Goal: Transaction & Acquisition: Obtain resource

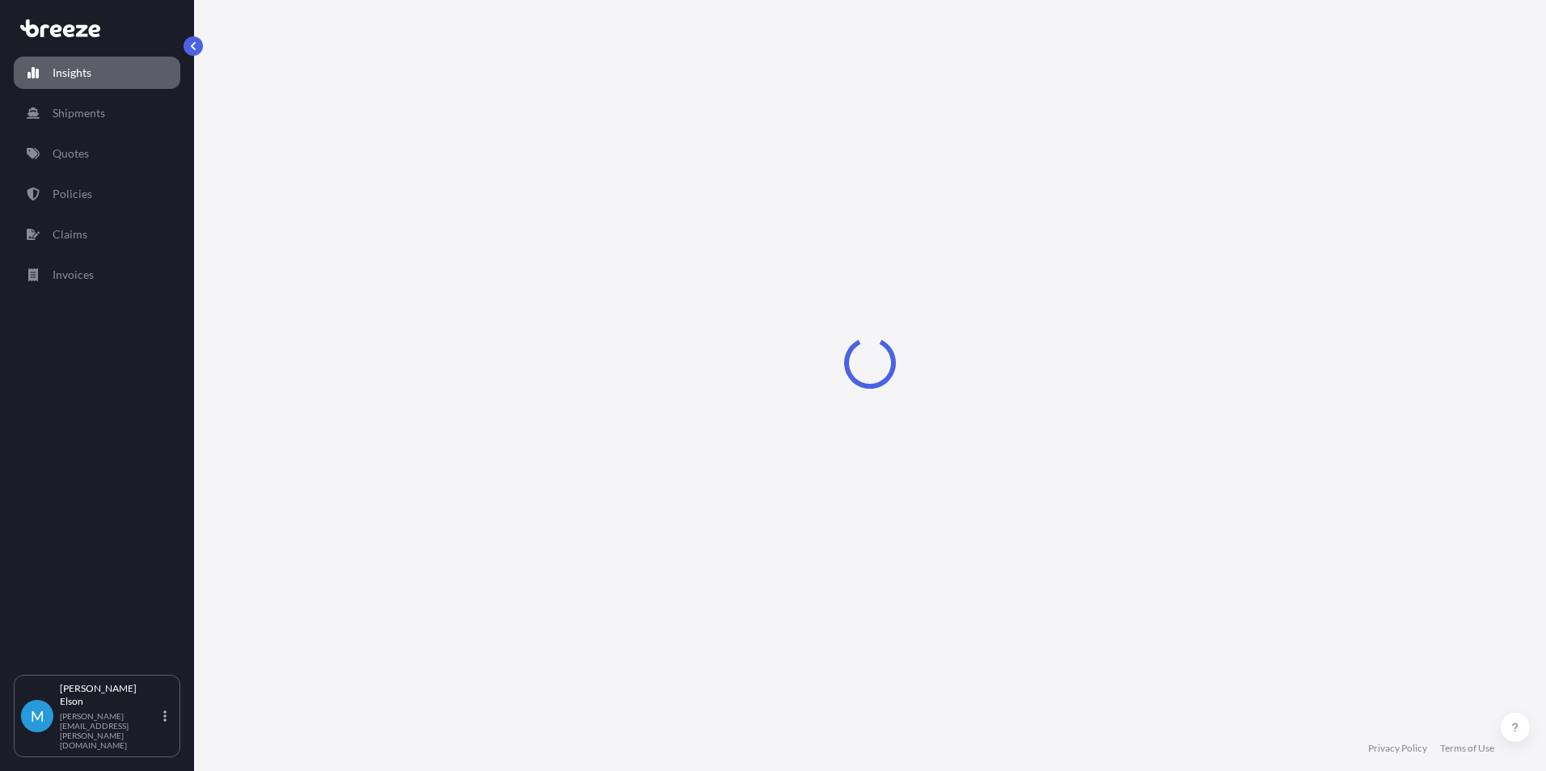
select select "2025"
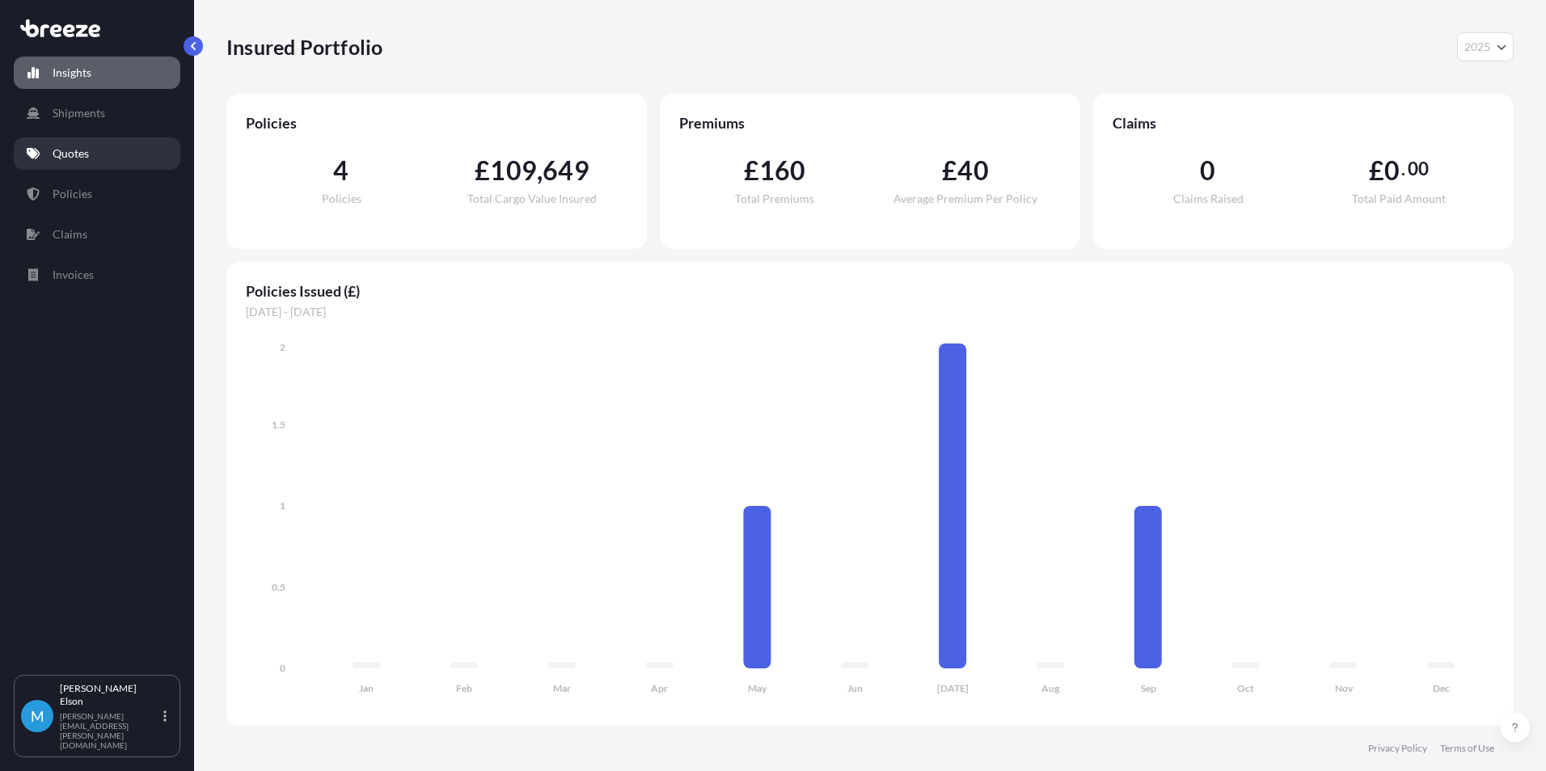
click at [82, 165] on link "Quotes" at bounding box center [97, 153] width 167 height 32
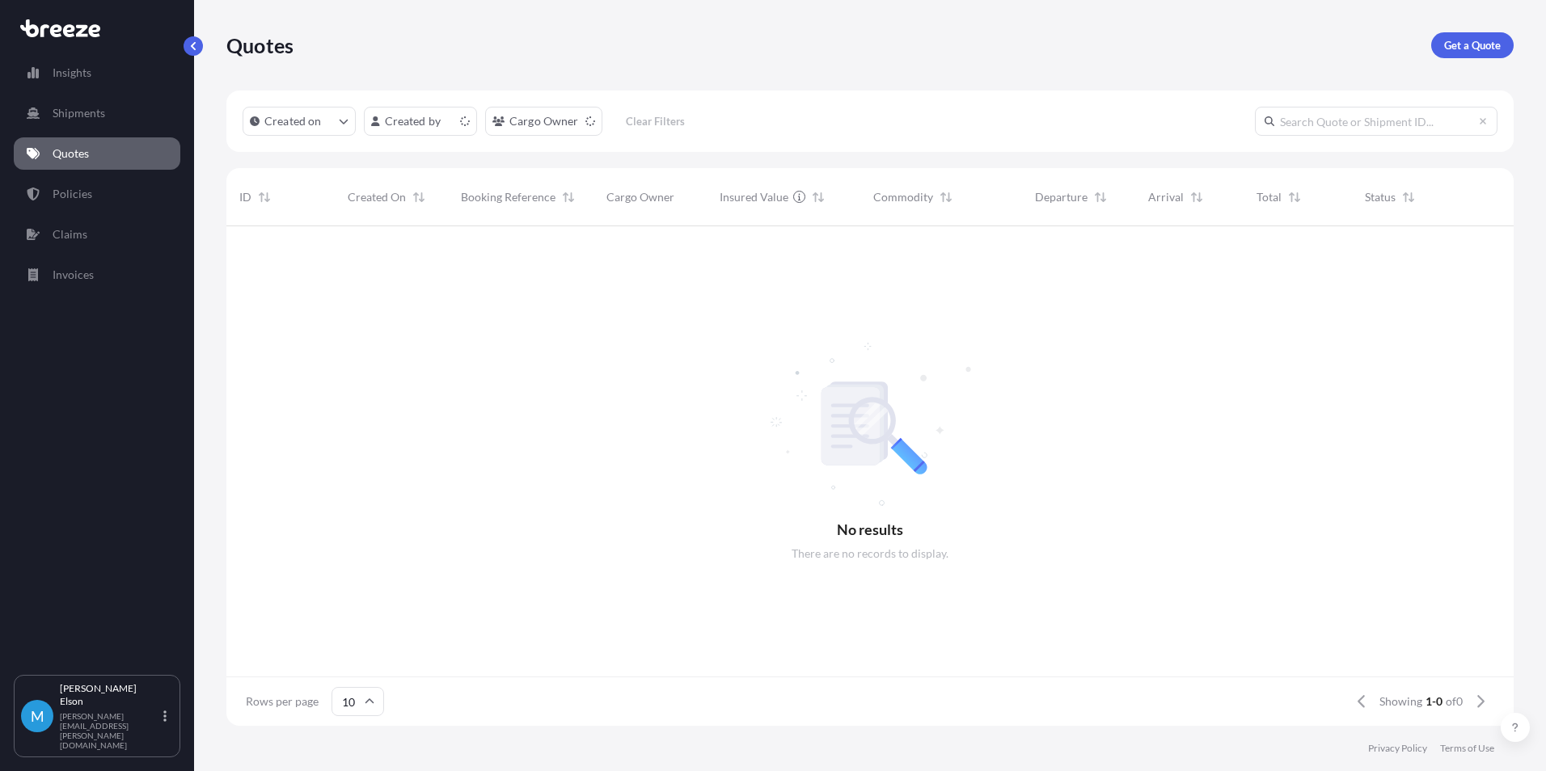
scroll to position [13, 13]
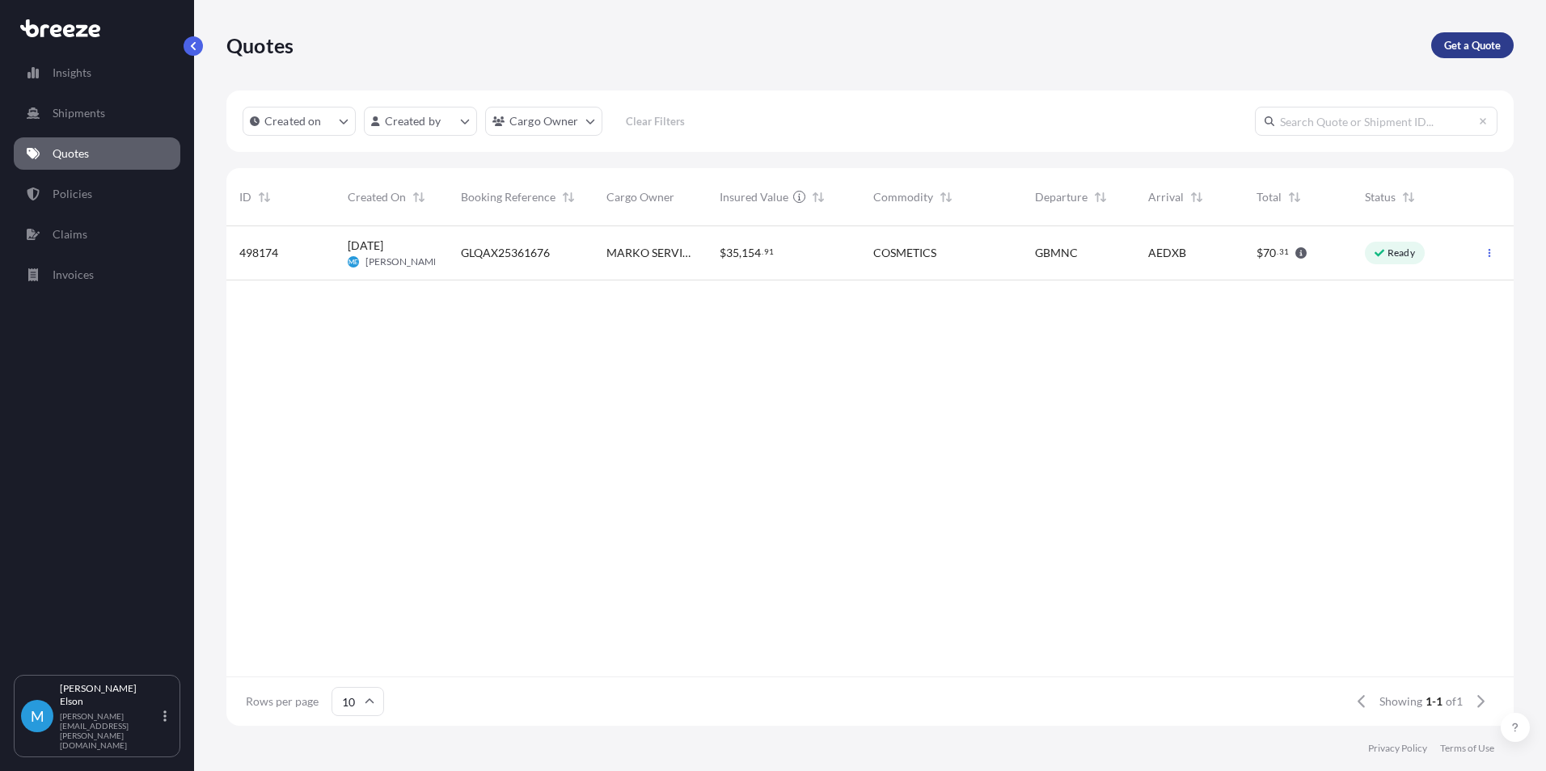
click at [1477, 50] on p "Get a Quote" at bounding box center [1472, 45] width 57 height 16
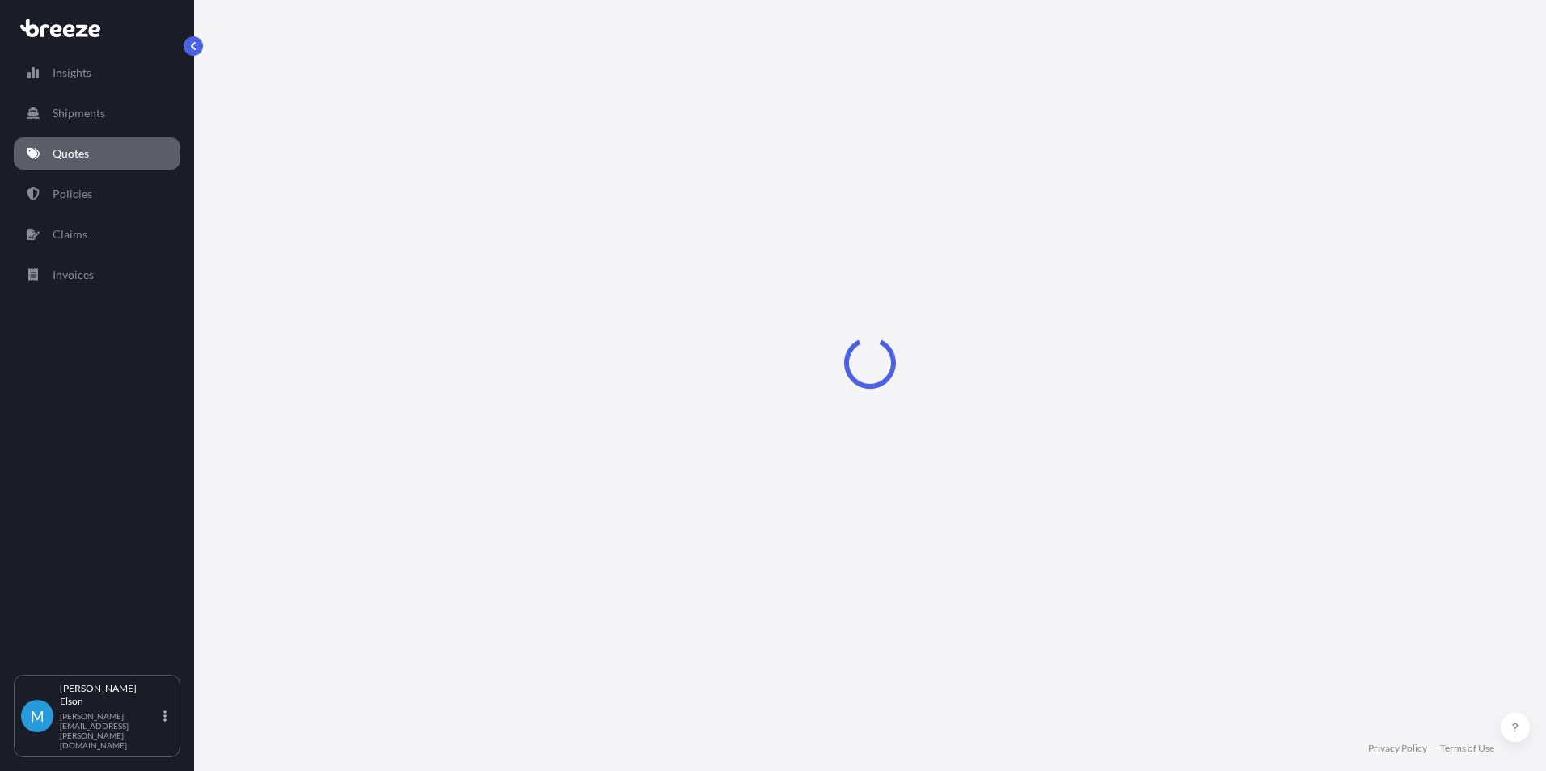
select select "Sea"
select select "1"
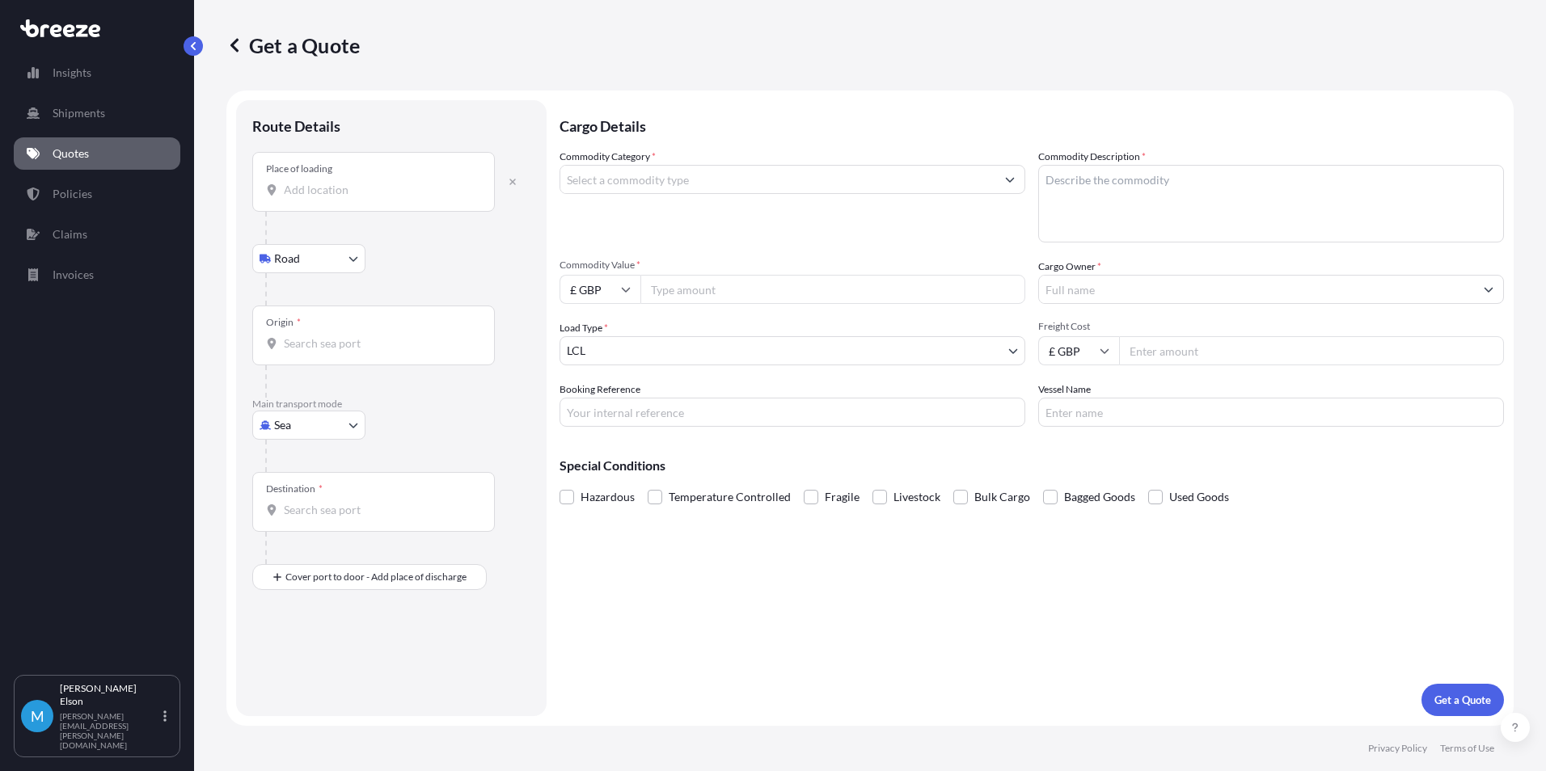
click at [364, 177] on div "Place of loading" at bounding box center [373, 182] width 243 height 60
click at [364, 182] on input "Place of loading" at bounding box center [379, 190] width 191 height 16
click at [423, 183] on input "Place of loading" at bounding box center [379, 190] width 191 height 16
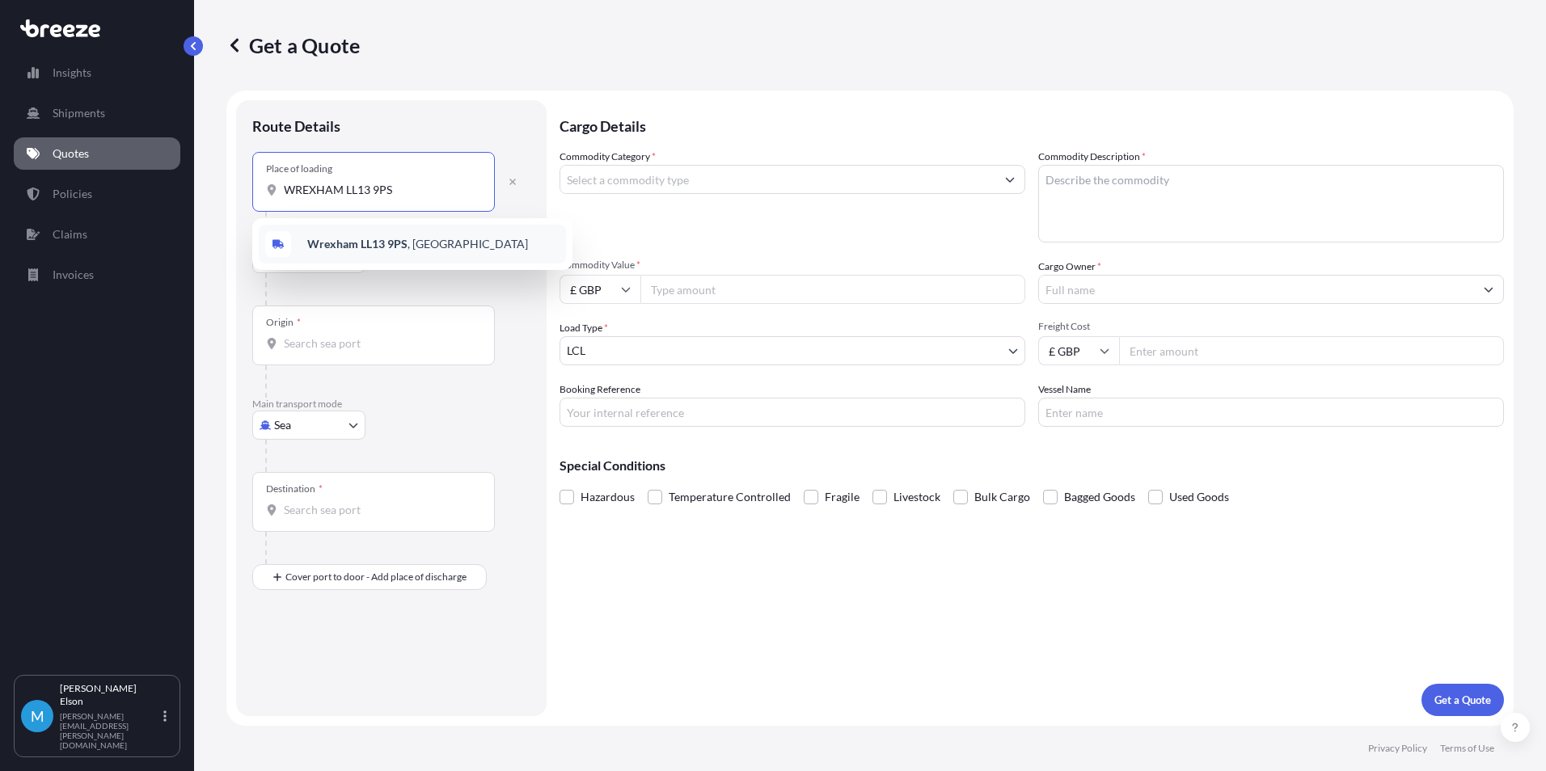
click at [433, 243] on div "Wrexham LL13 9PS , UK" at bounding box center [412, 244] width 307 height 39
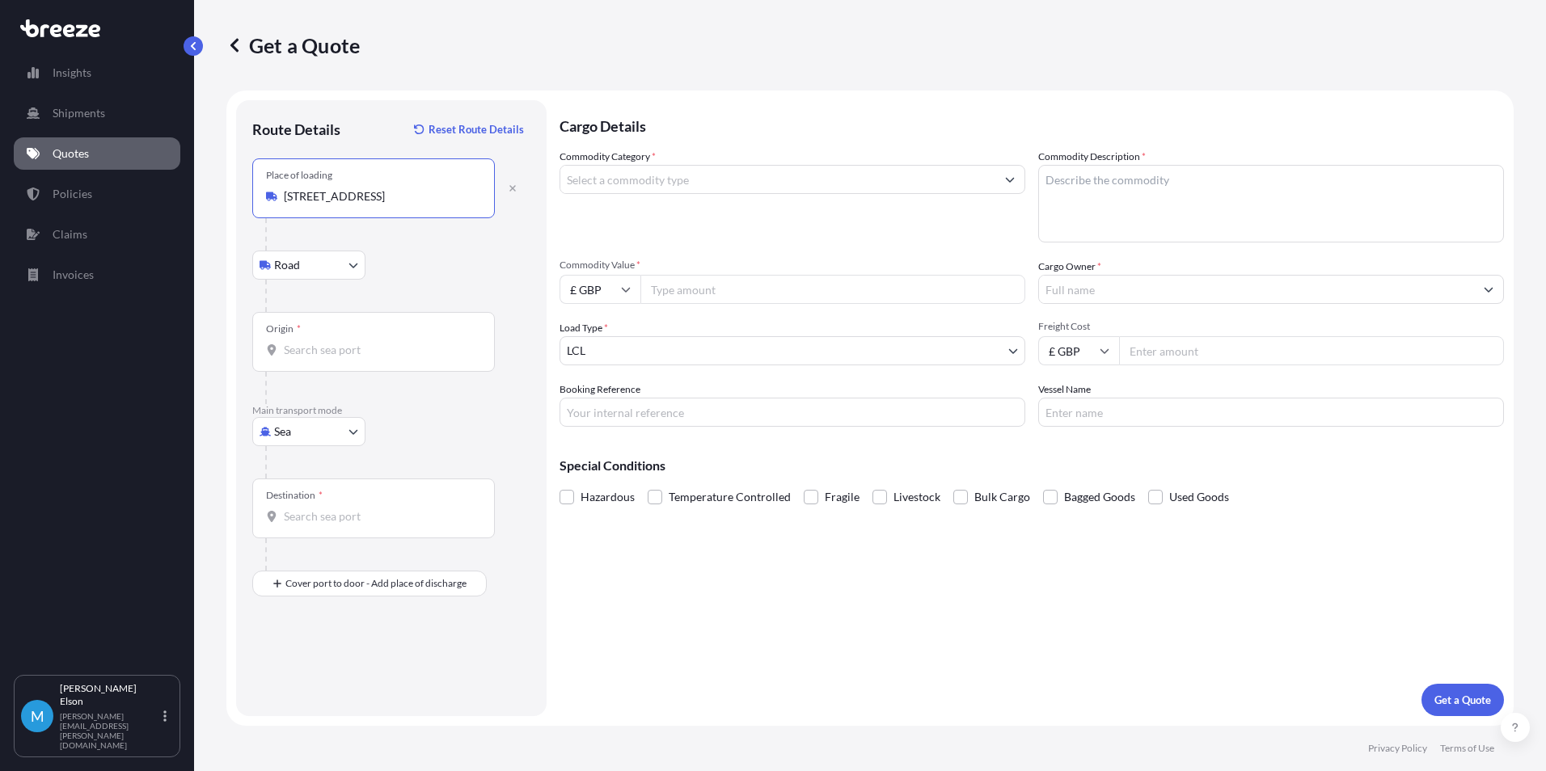
type input "Wrexham LL13 9PS, UK"
click at [329, 437] on body "Insights Shipments Quotes Policies Claims Invoices M Marvin Elson marvin.elson@…" at bounding box center [773, 385] width 1546 height 771
click at [316, 530] on div "Road" at bounding box center [309, 531] width 100 height 29
select select "Road"
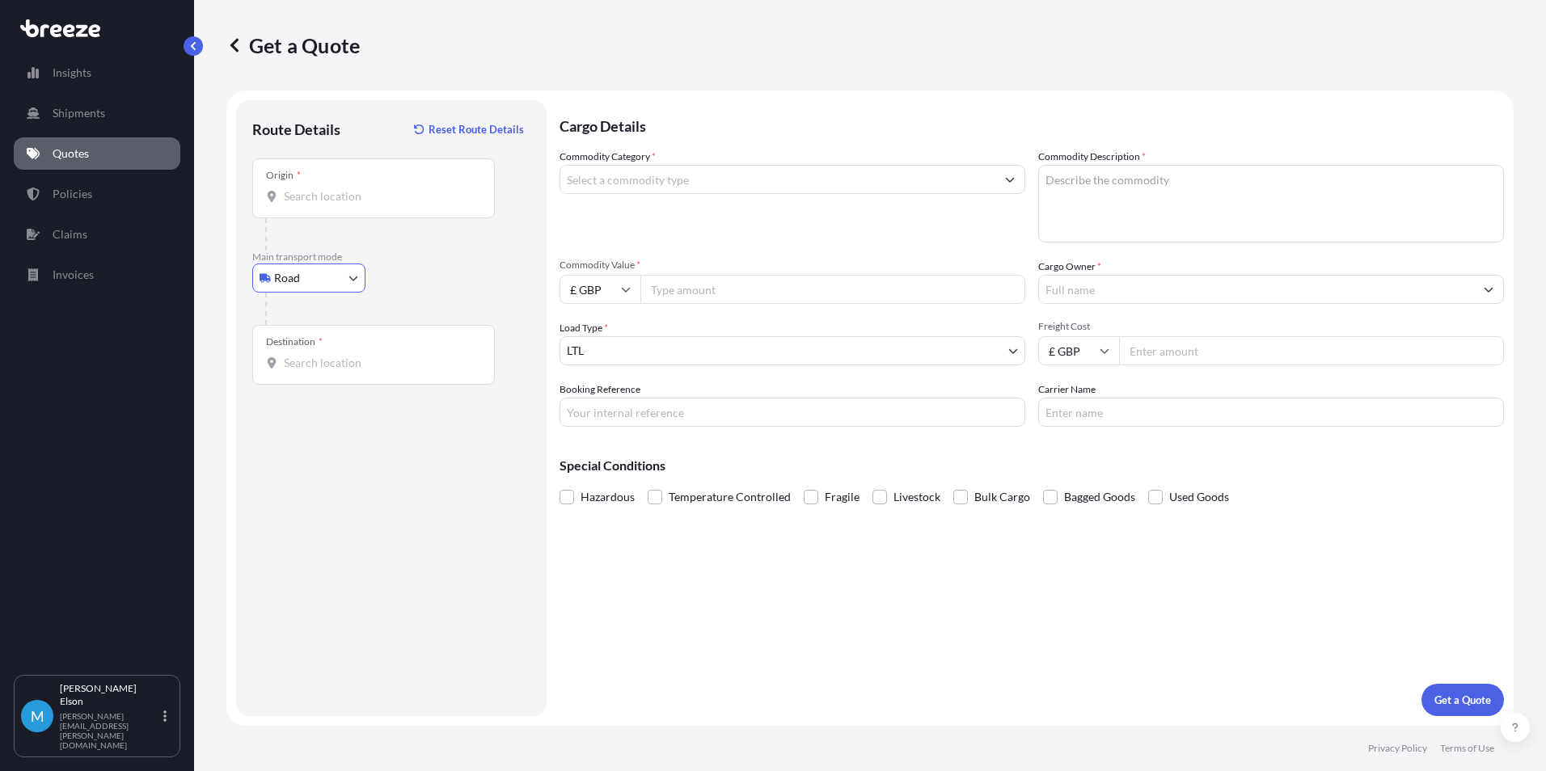
click at [343, 360] on input "Destination *" at bounding box center [379, 363] width 191 height 16
click at [380, 197] on input "Origin *" at bounding box center [379, 196] width 191 height 16
type input "W"
type input "Wrexham LL13 9PS, UK"
click at [336, 365] on input "Destination * Please select a destination" at bounding box center [379, 363] width 191 height 16
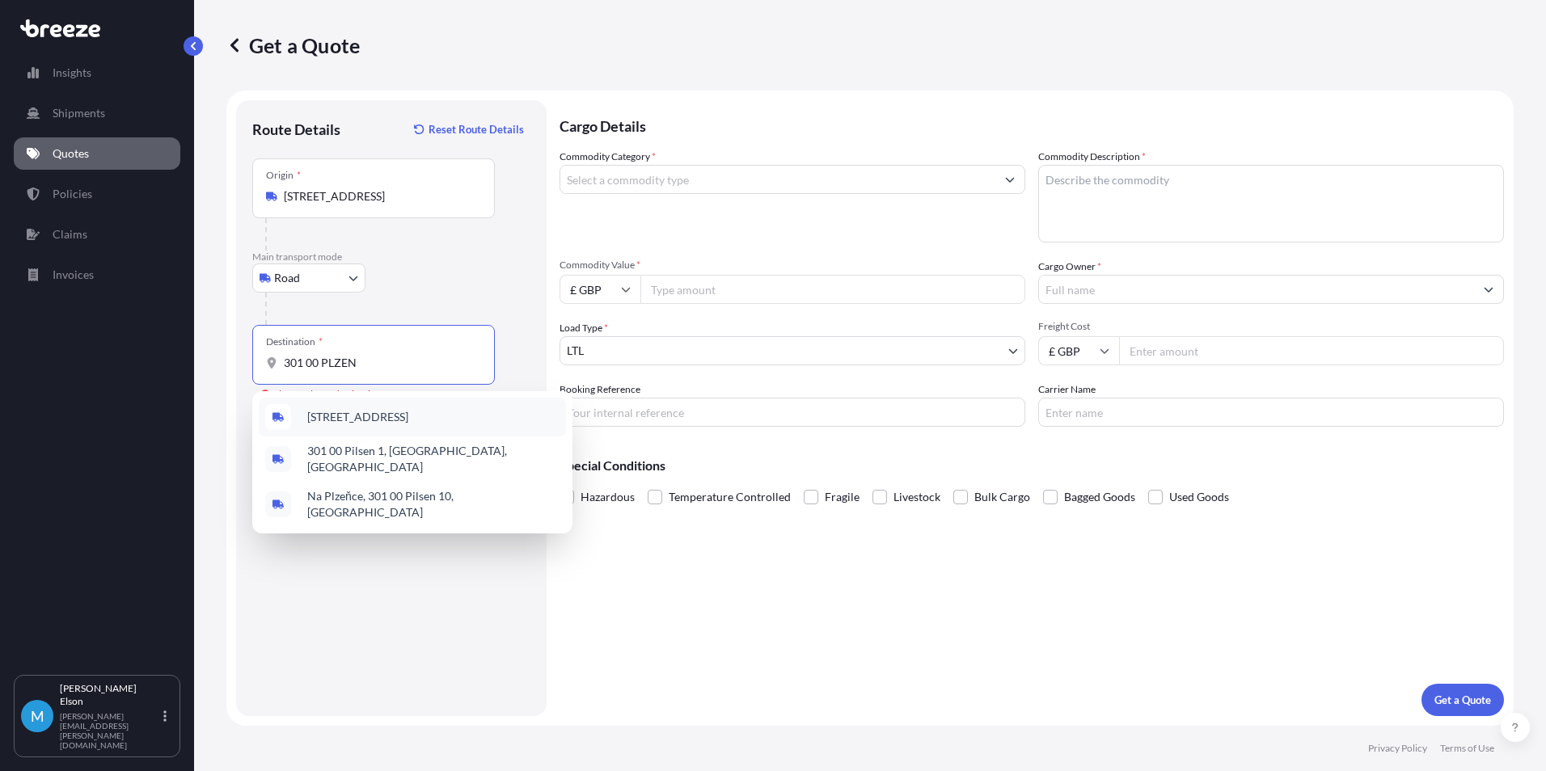
click at [385, 418] on span "Plzenecká, 301 00 Pilsen 2, Czechia" at bounding box center [357, 417] width 101 height 16
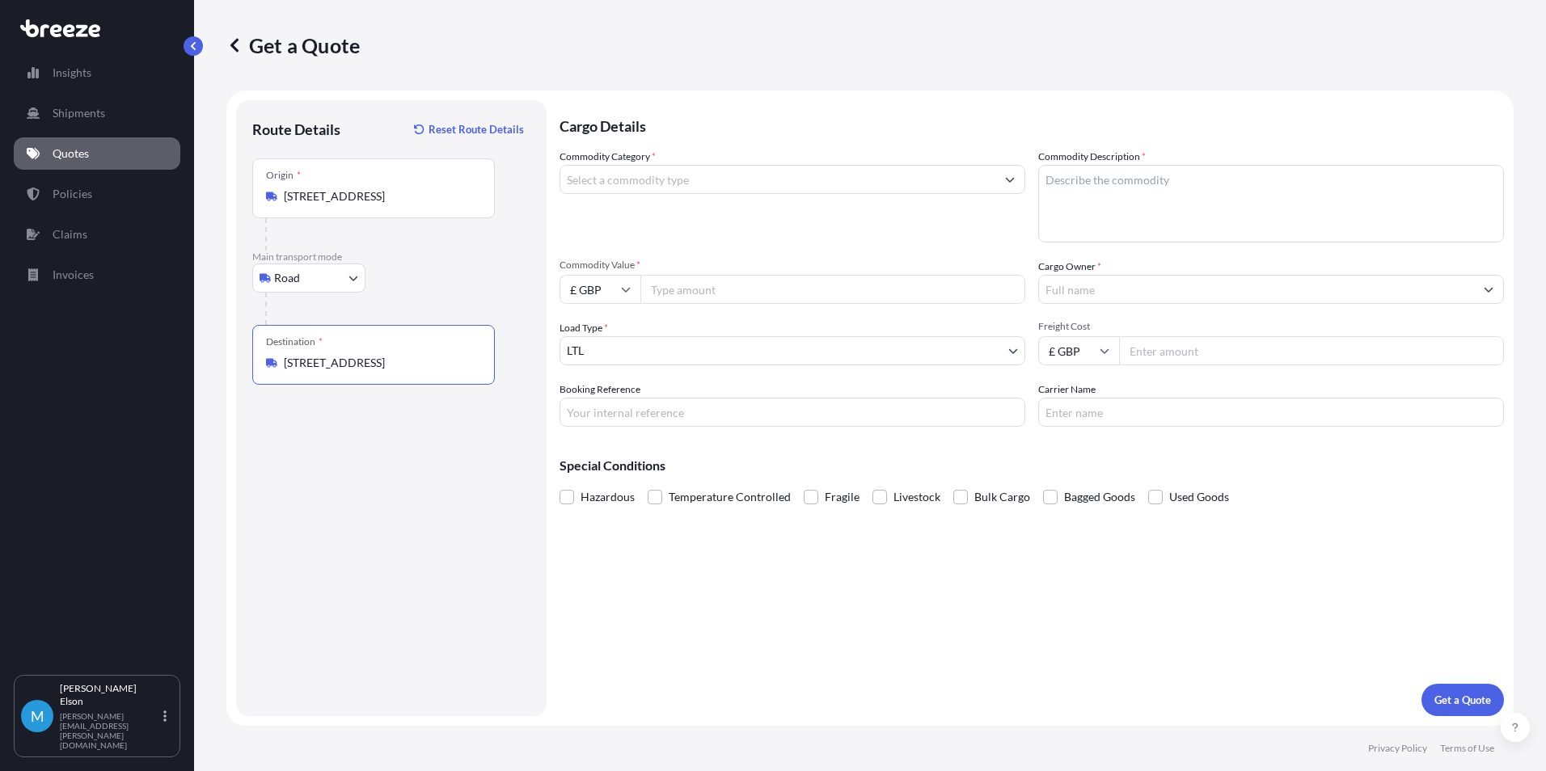
drag, startPoint x: 471, startPoint y: 368, endPoint x: 271, endPoint y: 373, distance: 200.6
click at [271, 373] on div "Destination * Plzenecká, 301 00 Pilsen 2, Czechia" at bounding box center [373, 355] width 243 height 60
type input "Plzenecká, 301 00 Pilsen 2, Czechia"
drag, startPoint x: 817, startPoint y: 616, endPoint x: 809, endPoint y: 608, distance: 11.4
click at [813, 615] on div "Cargo Details Commodity Category * Commodity Description * Commodity Value * £ …" at bounding box center [1032, 408] width 944 height 616
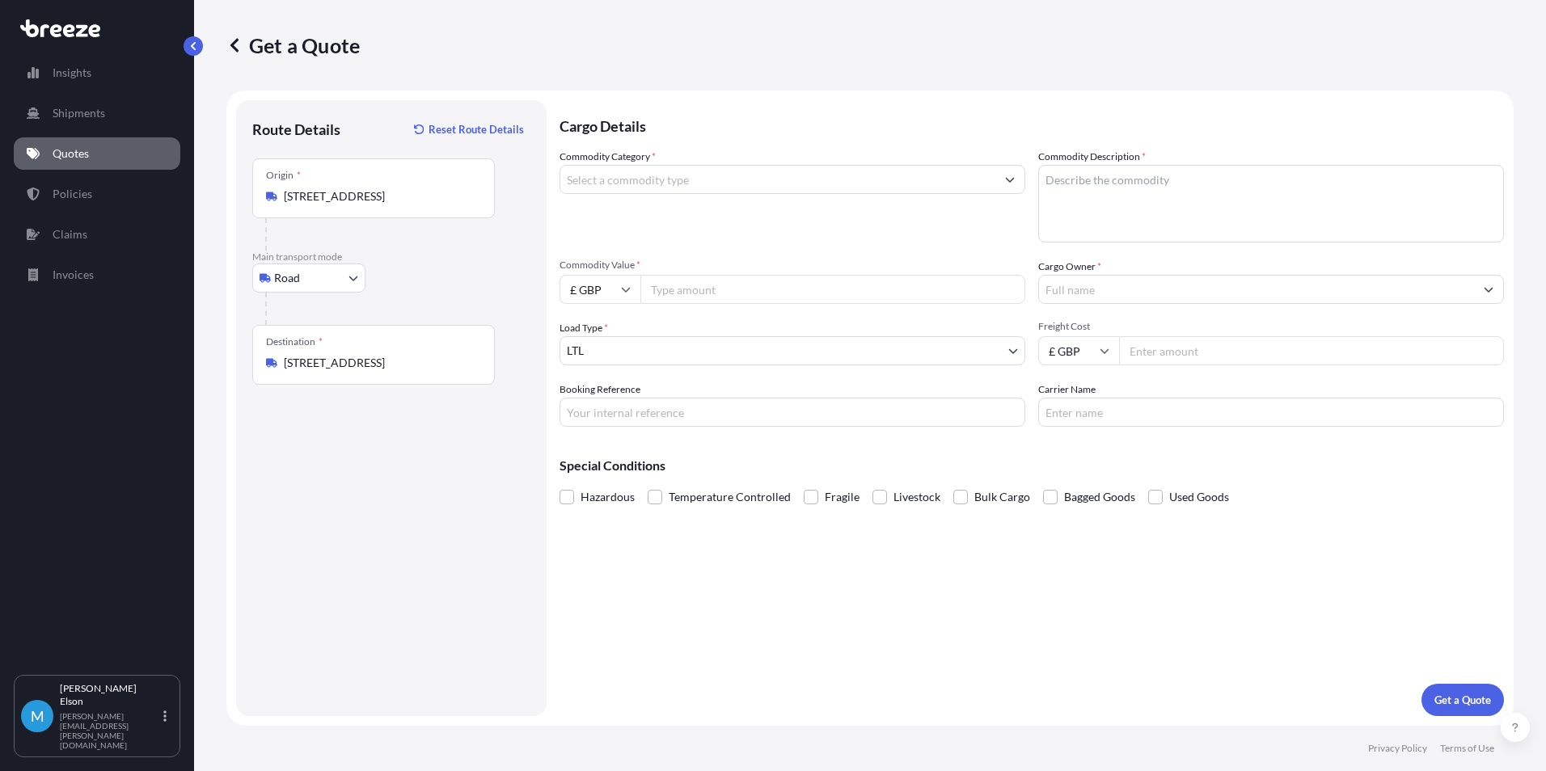
click at [633, 184] on input "Commodity Category *" at bounding box center [777, 179] width 435 height 29
drag, startPoint x: 647, startPoint y: 180, endPoint x: 485, endPoint y: 199, distance: 162.8
click at [485, 199] on form "Route Details Reset Route Details Place of loading Road Road Rail Origin * Wrex…" at bounding box center [869, 409] width 1287 height 636
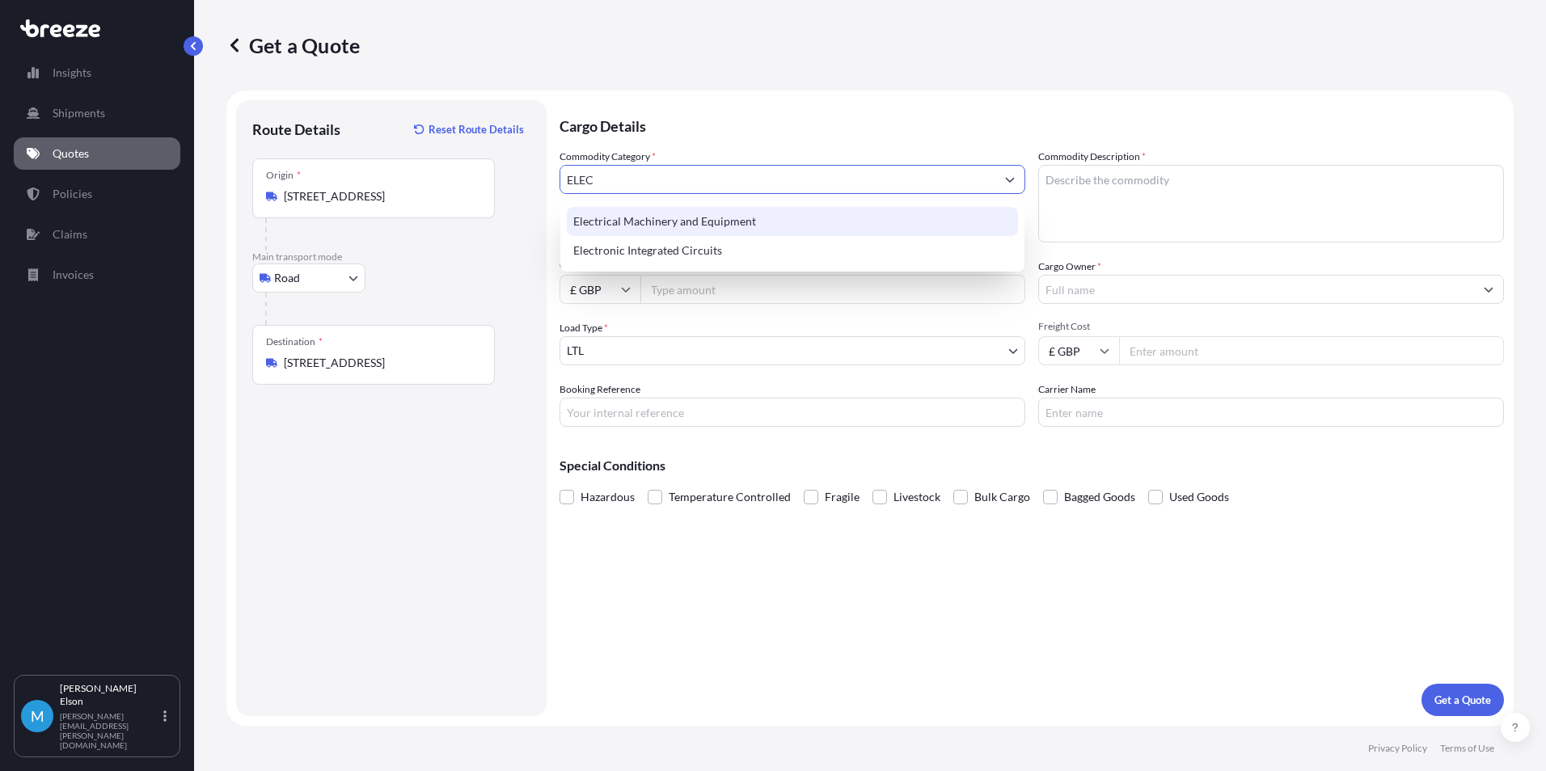
drag, startPoint x: 610, startPoint y: 176, endPoint x: 518, endPoint y: 179, distance: 92.2
click at [518, 179] on form "Route Details Reset Route Details Place of loading Road Road Rail Origin * Wrex…" at bounding box center [869, 409] width 1287 height 636
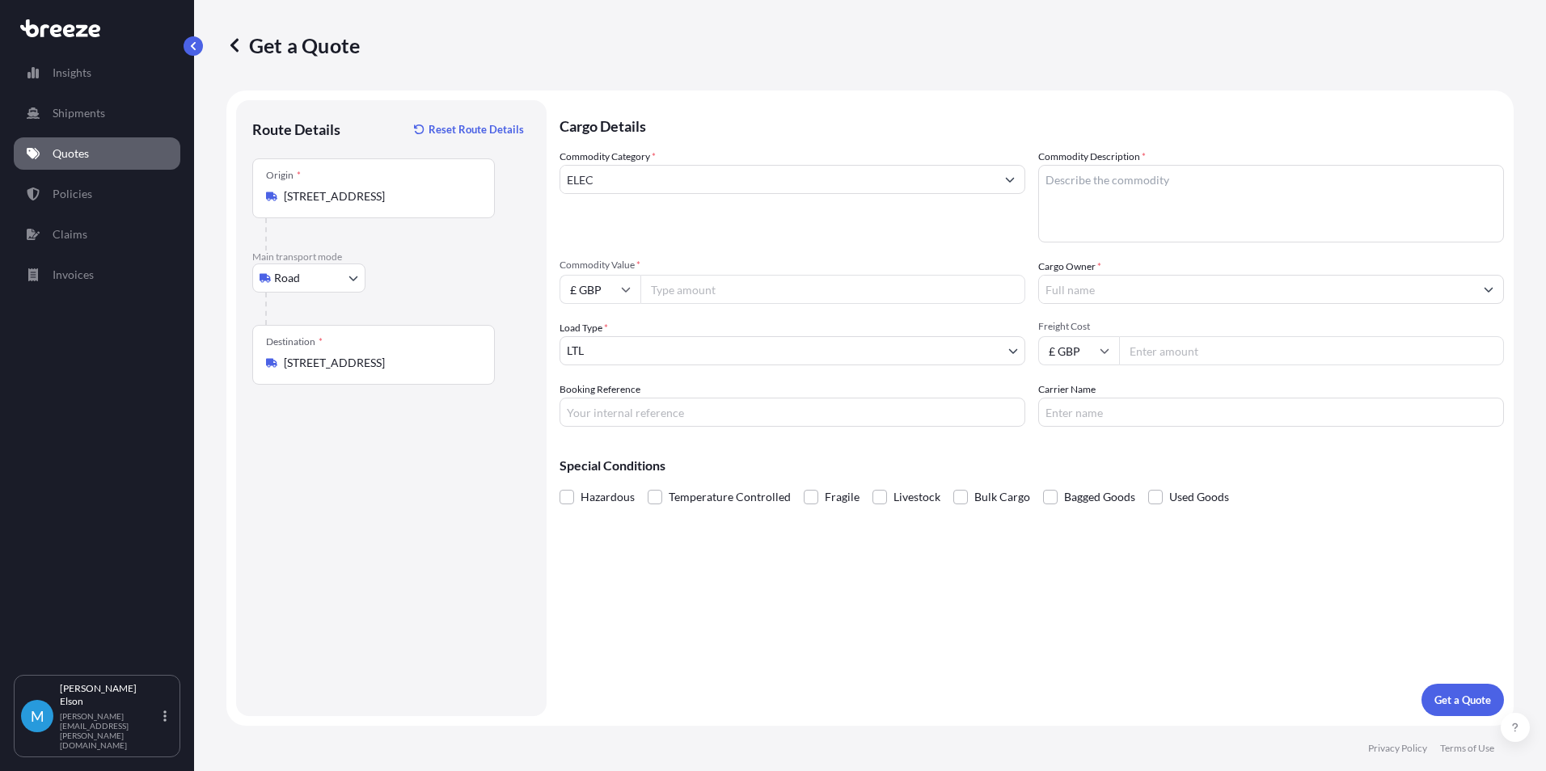
click at [621, 184] on input "ELEC" at bounding box center [777, 179] width 435 height 29
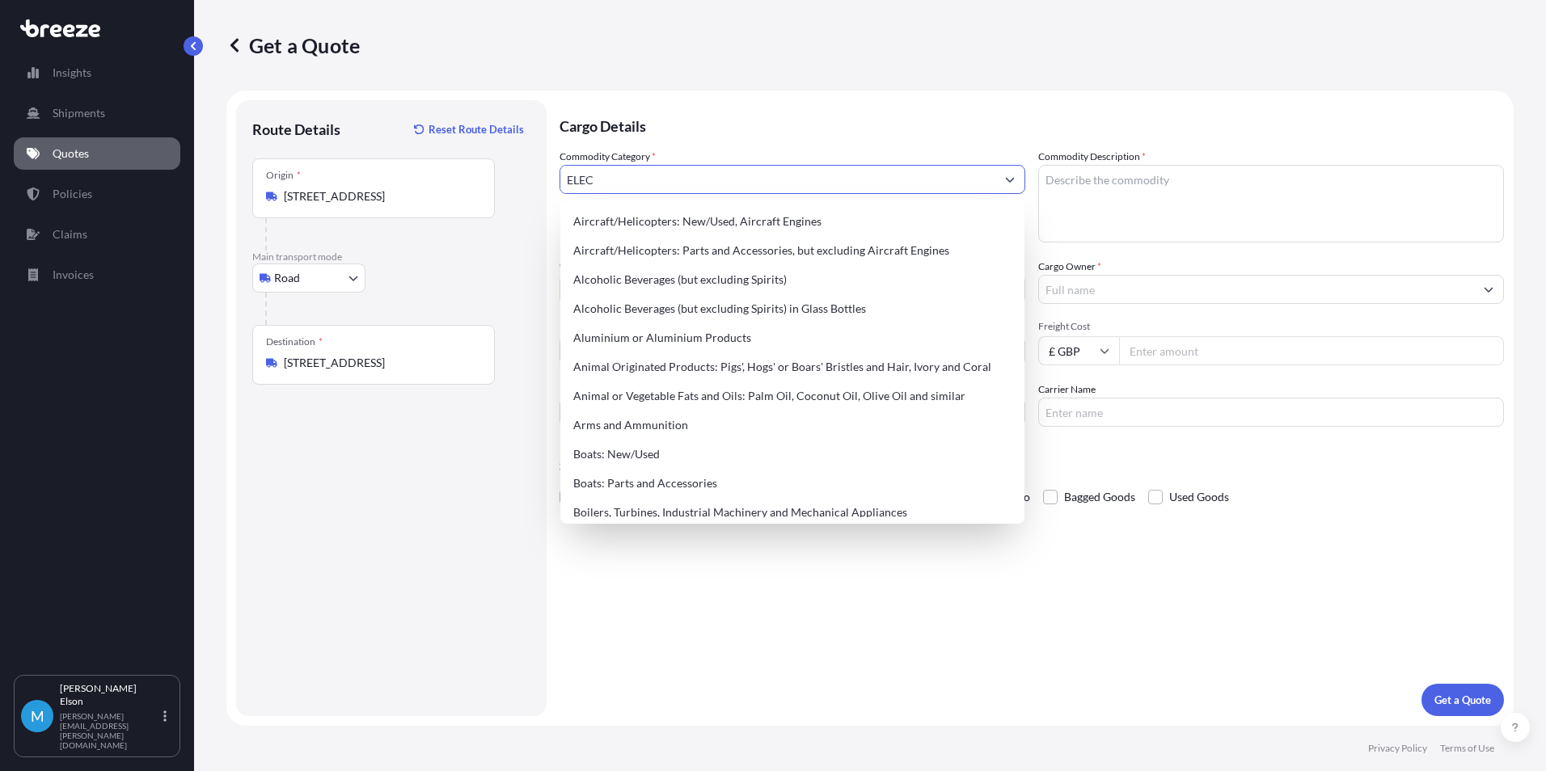
drag, startPoint x: 619, startPoint y: 182, endPoint x: 542, endPoint y: 182, distance: 77.6
click at [550, 182] on form "Route Details Reset Route Details Place of loading Road Road Rail Origin * Wrex…" at bounding box center [869, 409] width 1287 height 636
type input "C"
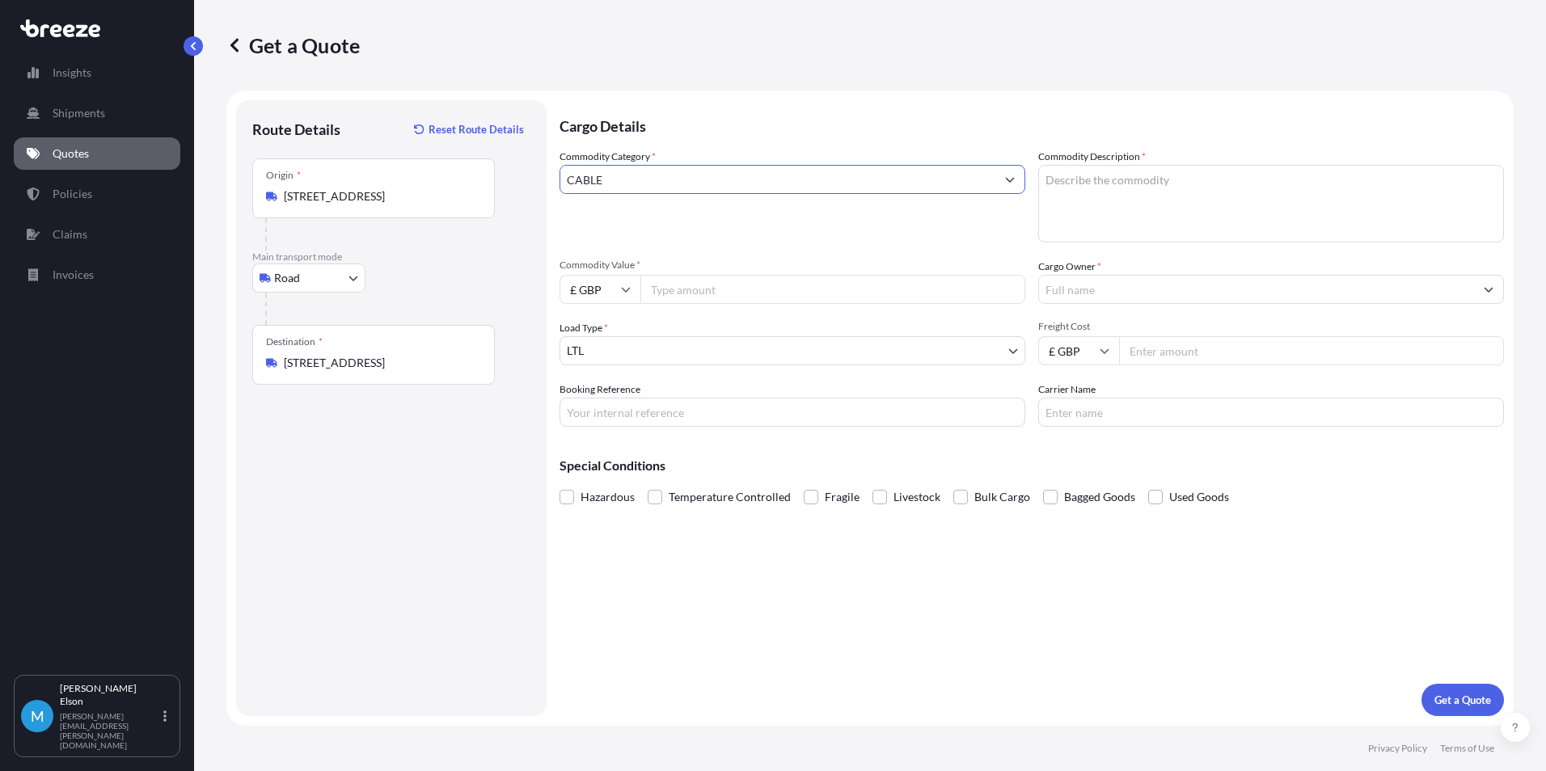
drag, startPoint x: 692, startPoint y: 177, endPoint x: 556, endPoint y: 180, distance: 135.9
click at [556, 180] on form "Route Details Reset Route Details Place of loading Road Road Rail Origin * Wrex…" at bounding box center [869, 409] width 1287 height 636
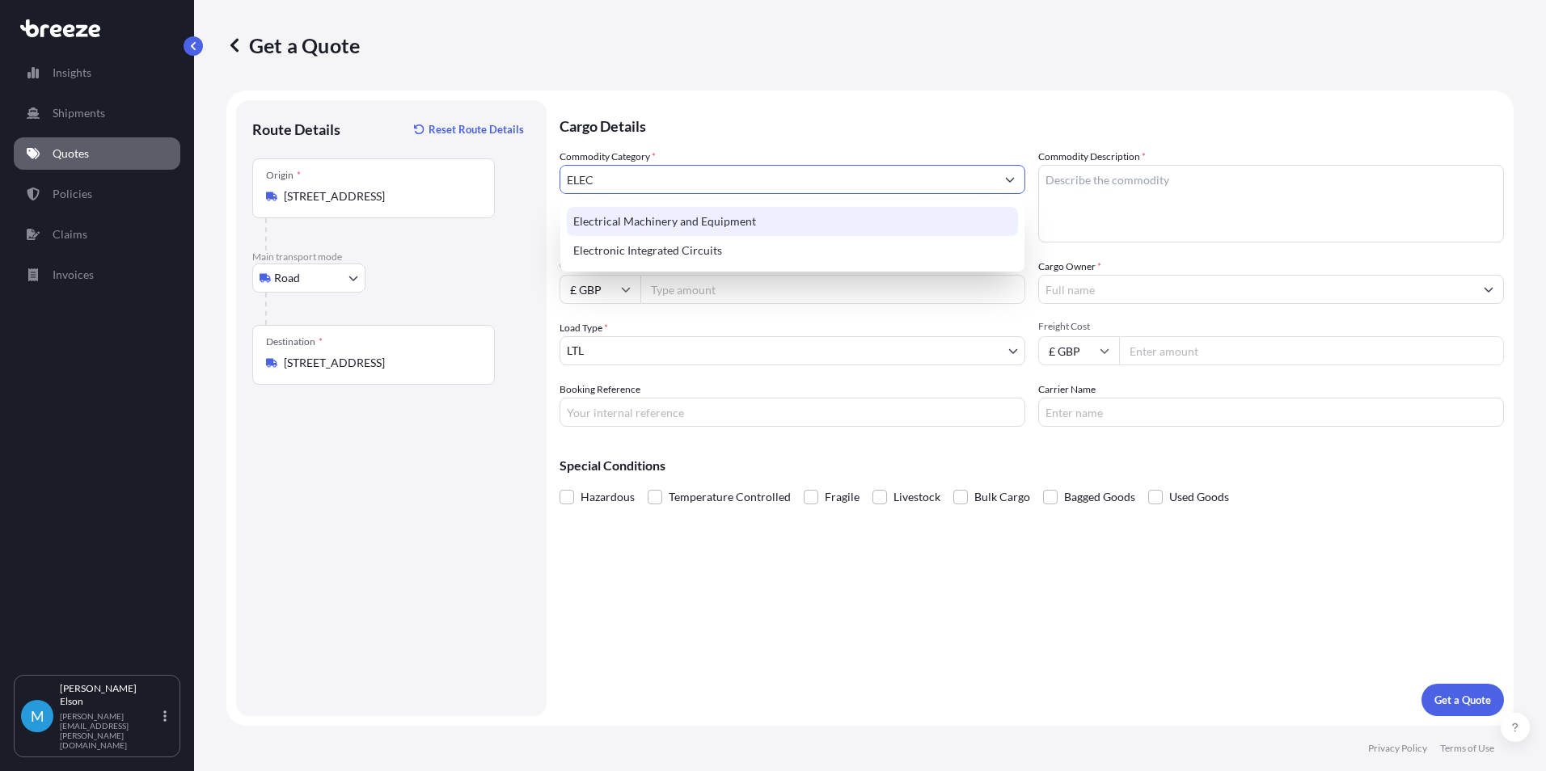
click at [708, 226] on div "Electrical Machinery and Equipment" at bounding box center [792, 221] width 451 height 29
type input "Electrical Machinery and Equipment"
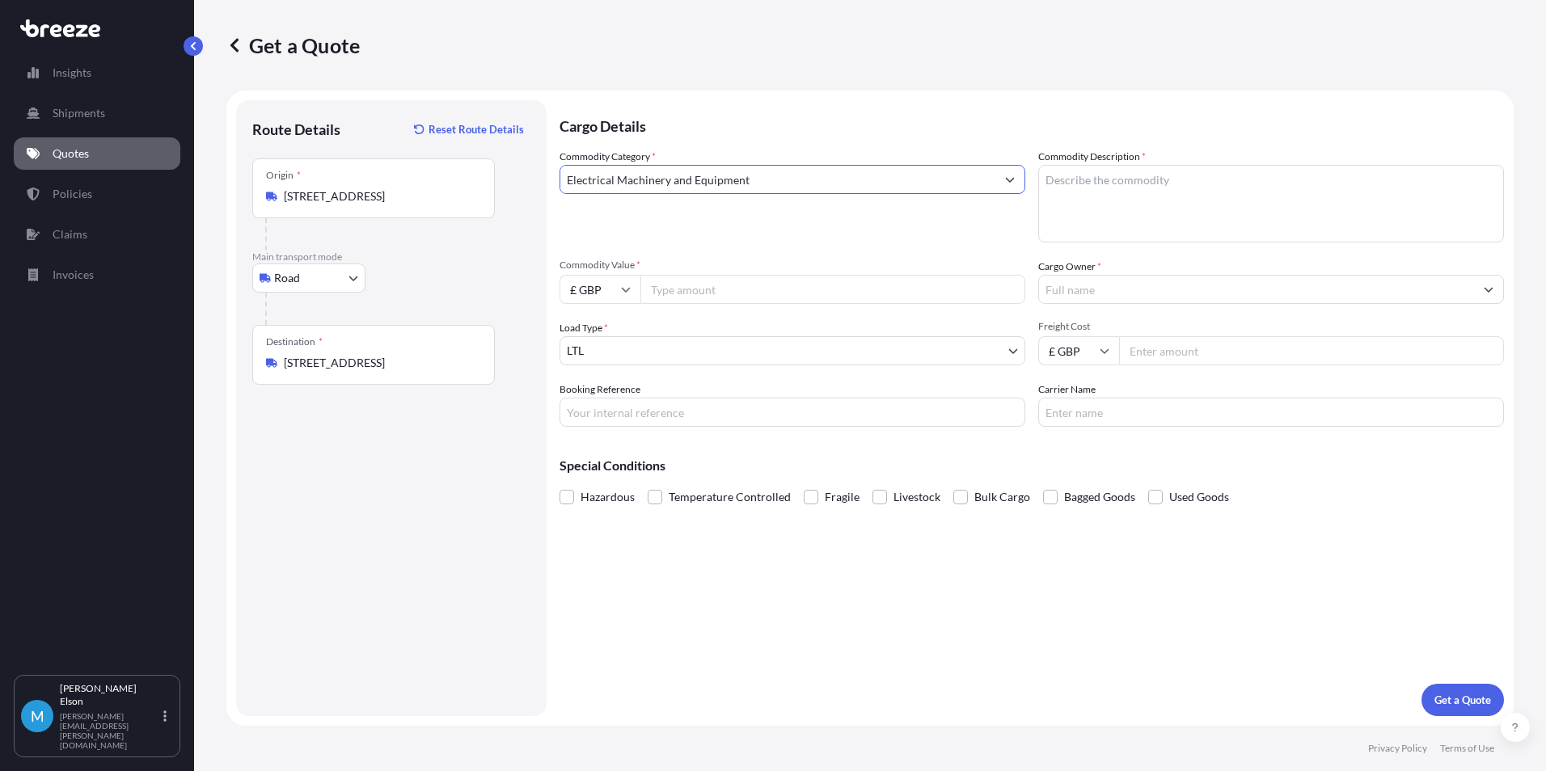
click at [1202, 204] on textarea "Commodity Description *" at bounding box center [1271, 204] width 466 height 78
type textarea "CABLE EQUIPMENT"
click at [1193, 357] on input "Freight Cost" at bounding box center [1311, 350] width 385 height 29
type input "5"
type input "311"
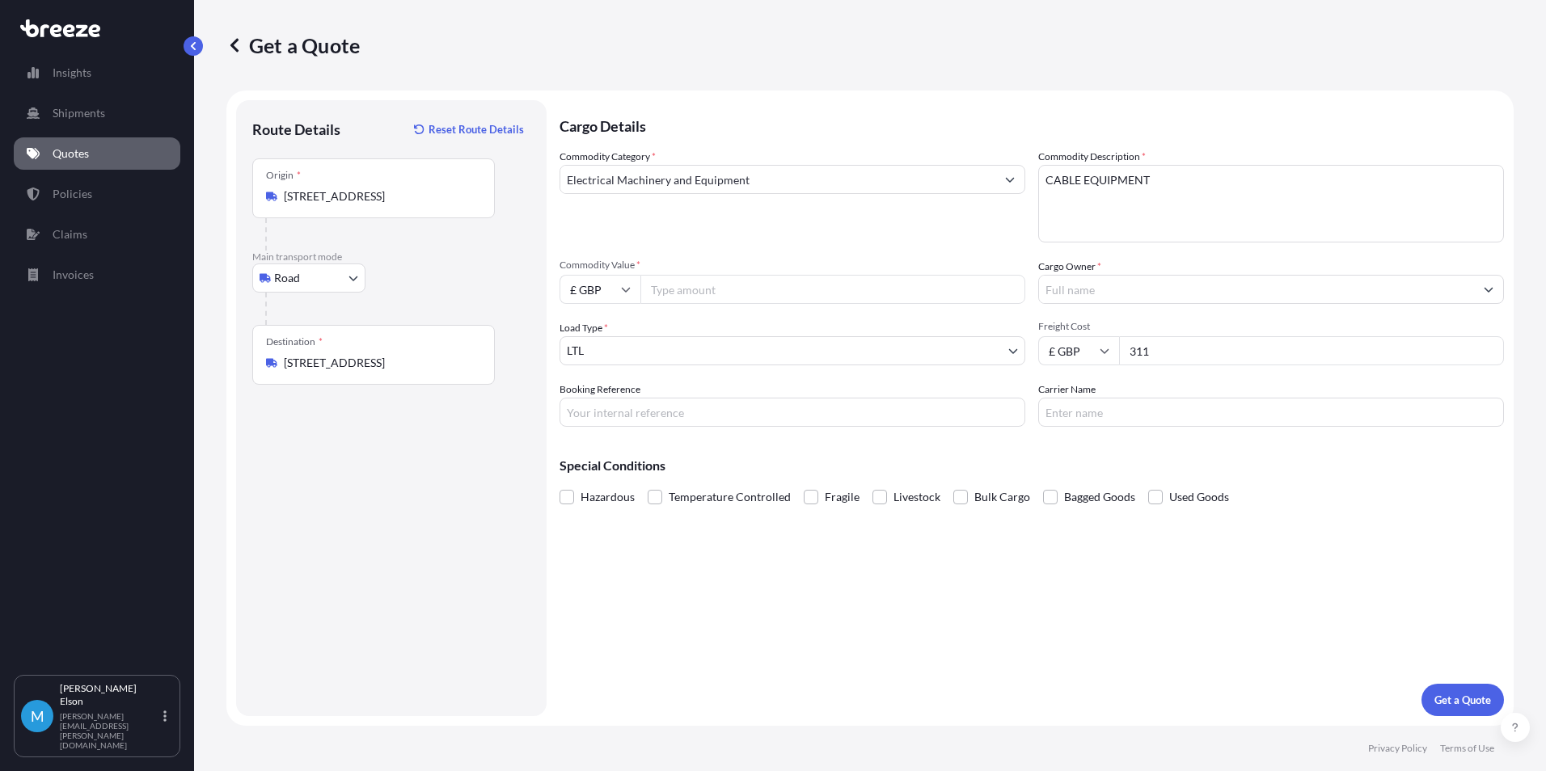
click at [688, 293] on input "Commodity Value *" at bounding box center [832, 289] width 385 height 29
type input "5000"
click at [1140, 285] on input "Cargo Owner *" at bounding box center [1256, 289] width 435 height 29
click at [1222, 287] on input "Cargo Owner *" at bounding box center [1256, 289] width 435 height 29
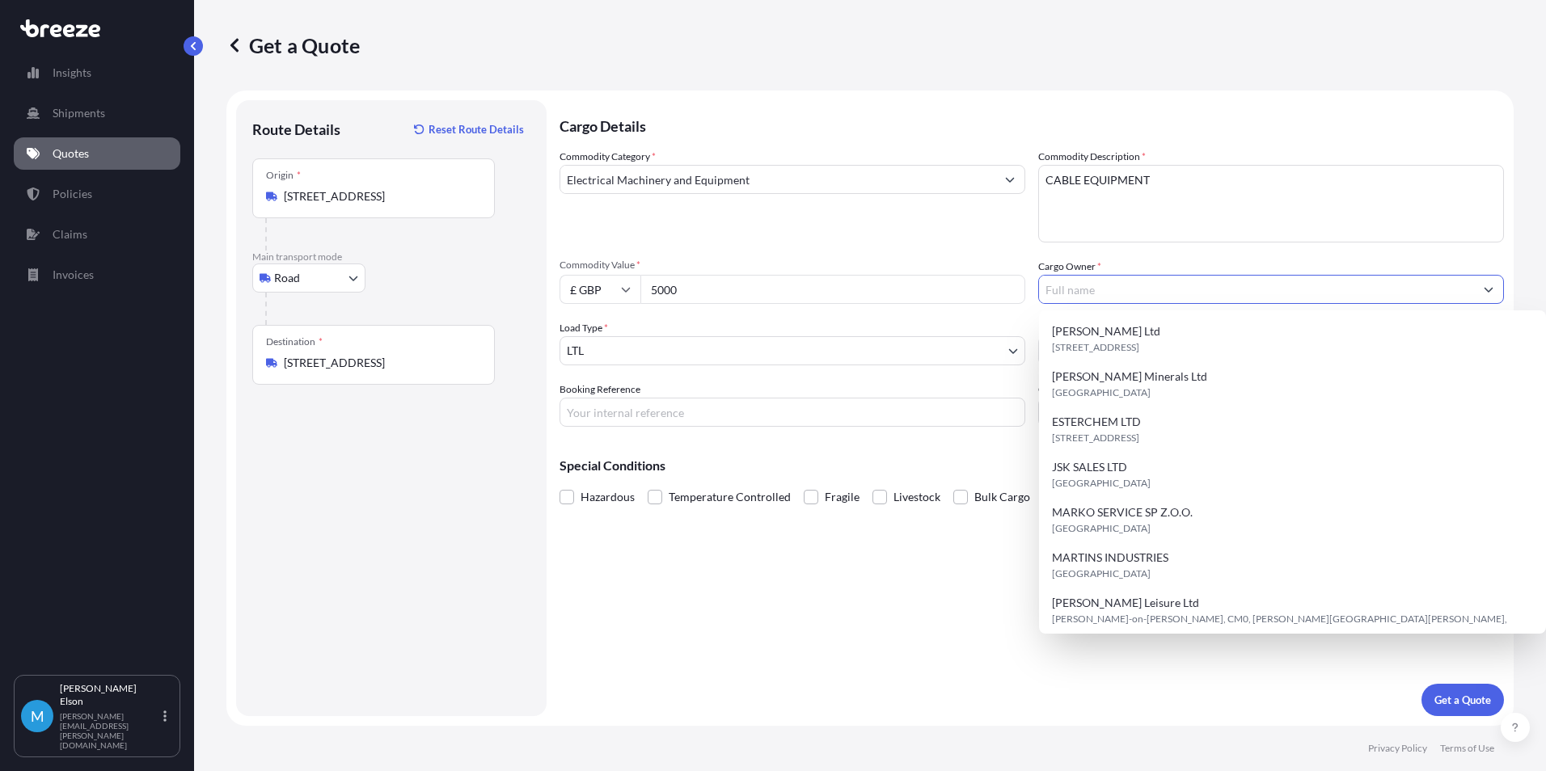
paste input "Cable Services Group"
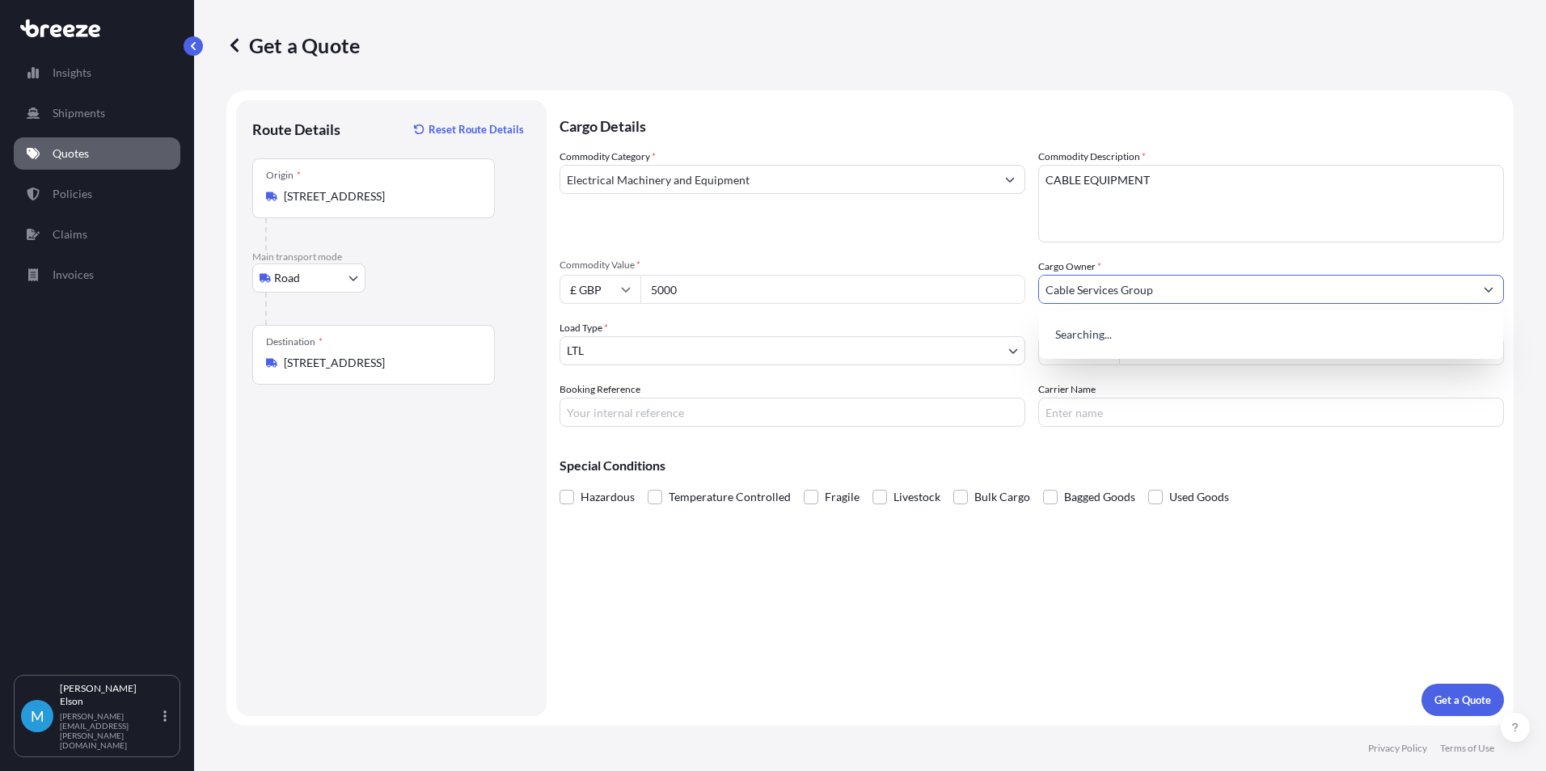
type input "Cable Services Group"
click at [1179, 532] on div "Cargo Details Commodity Category * Electrical Machinery and Equipment Commodity…" at bounding box center [1032, 408] width 944 height 616
click at [766, 412] on input "Booking Reference" at bounding box center [793, 412] width 466 height 29
paste input "GLQRX25361683"
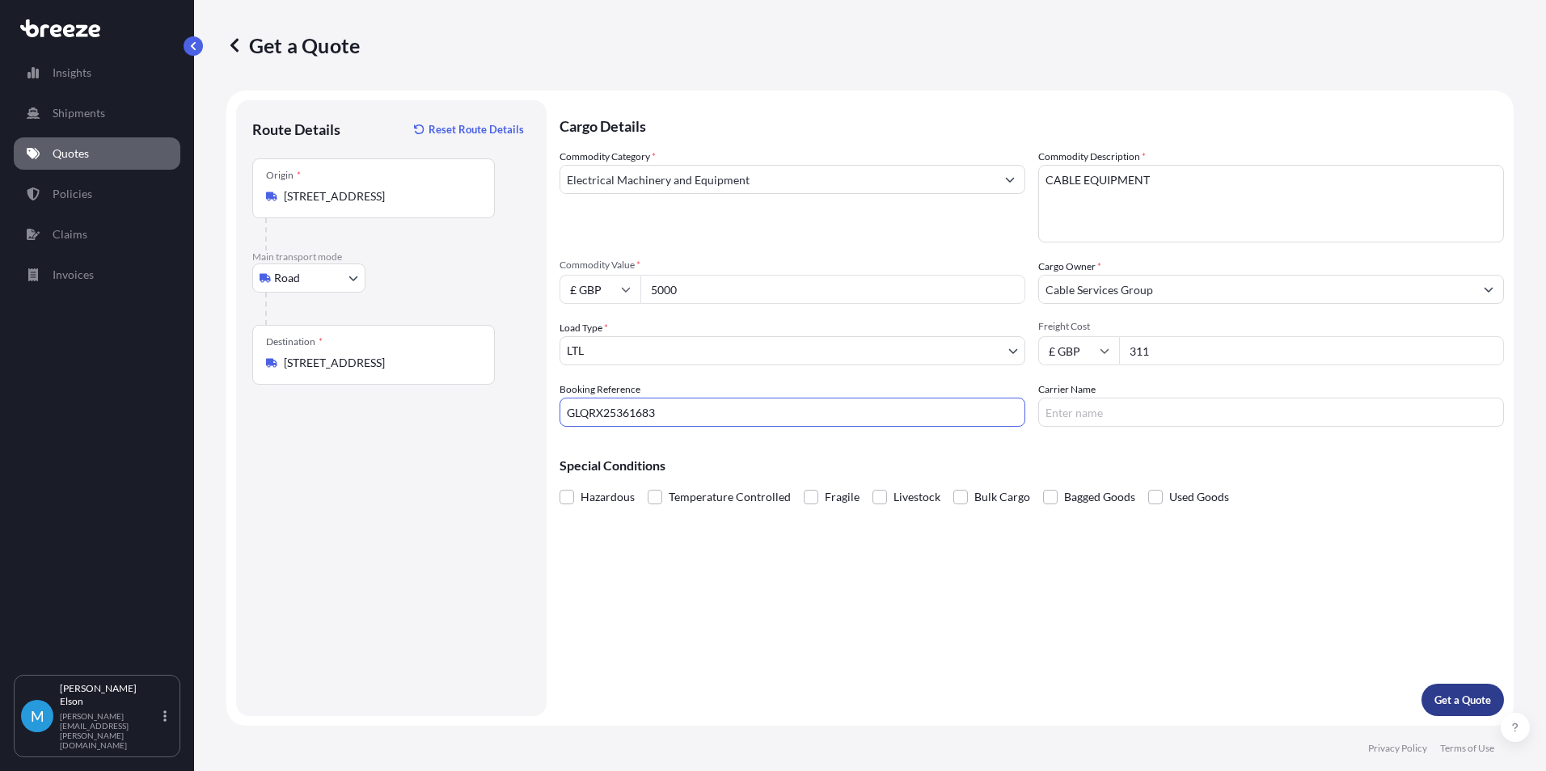
type input "GLQRX25361683"
click at [1479, 695] on p "Get a Quote" at bounding box center [1462, 700] width 57 height 16
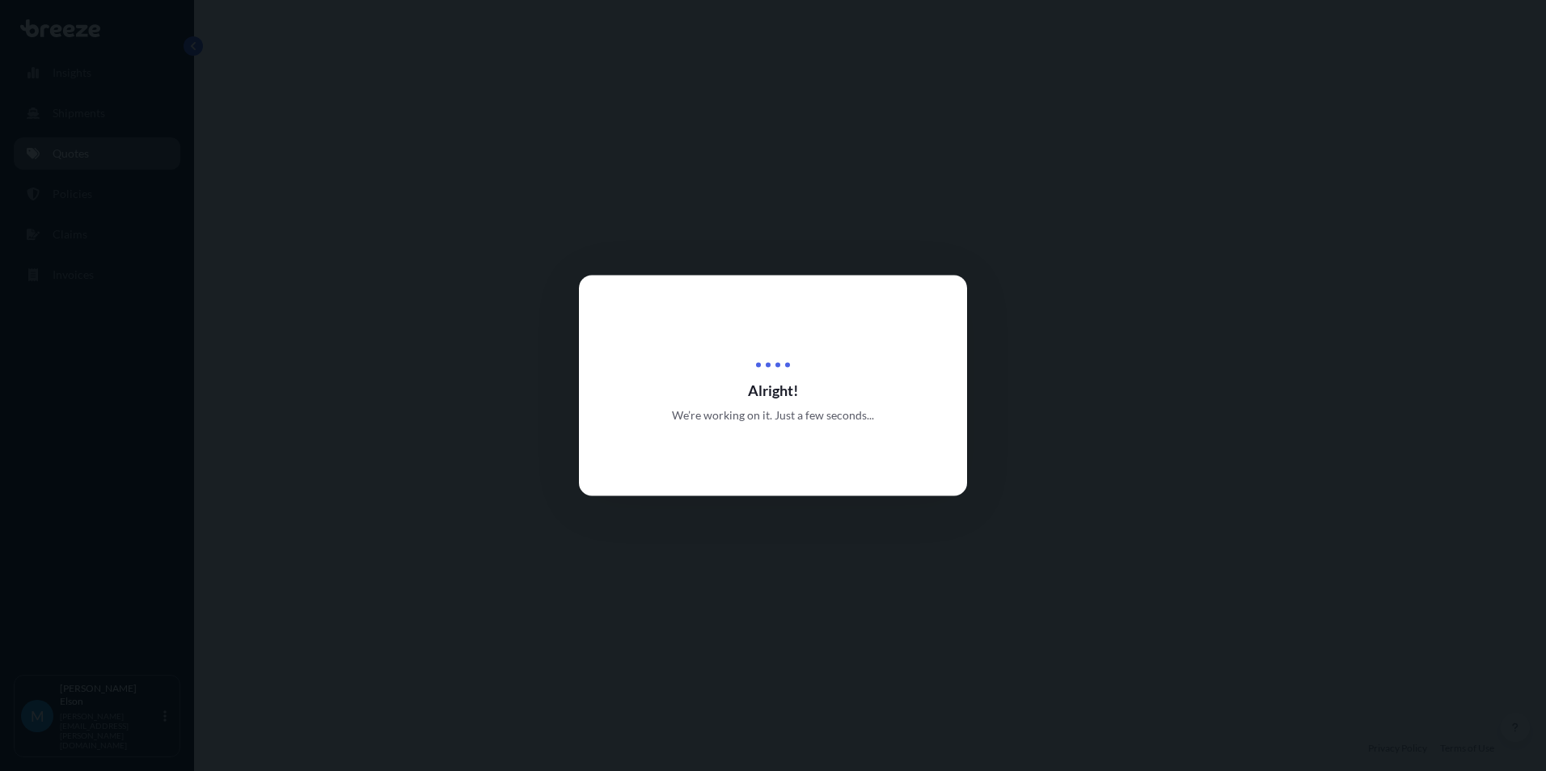
select select "Road"
select select "1"
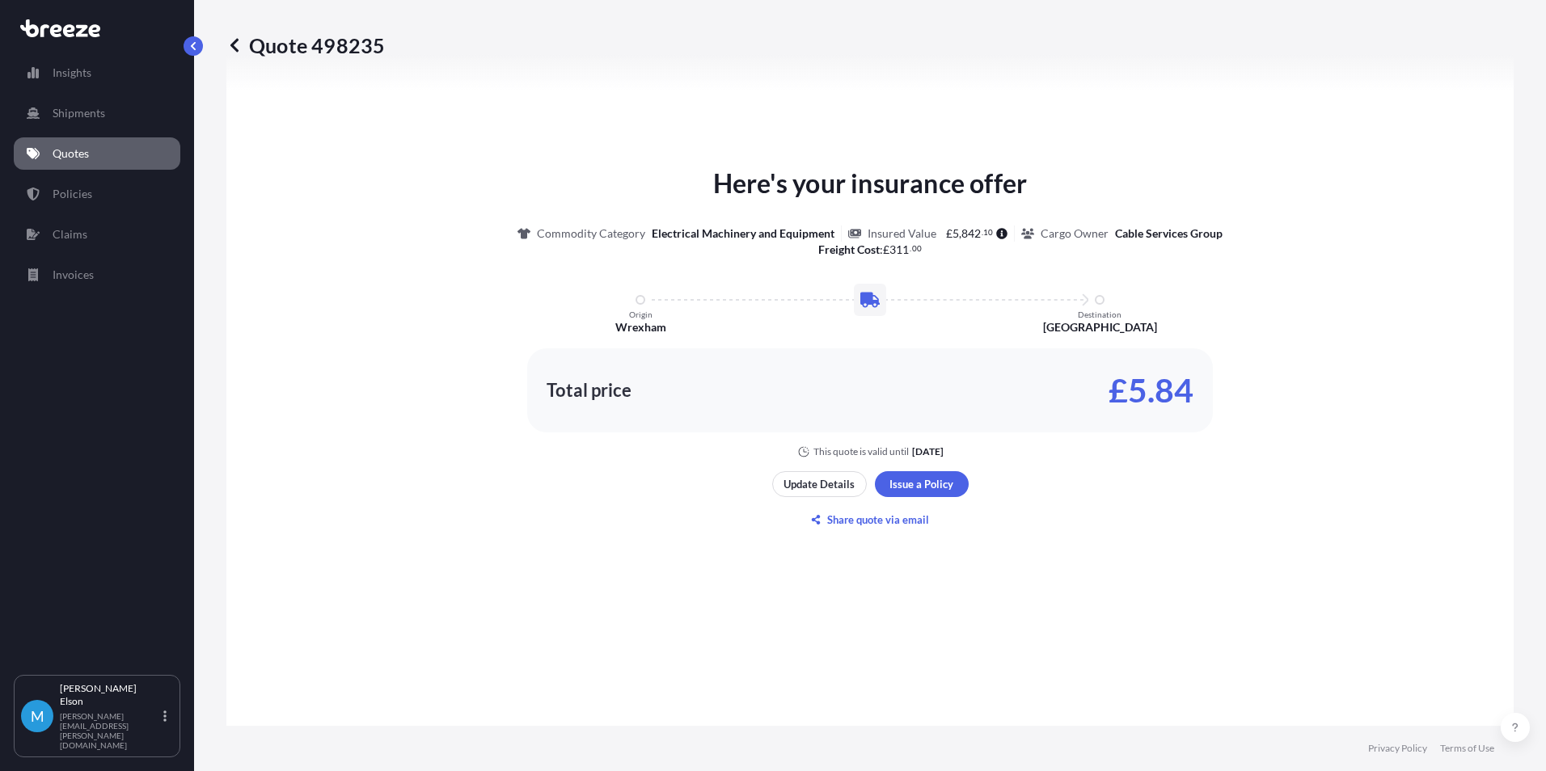
scroll to position [786, 0]
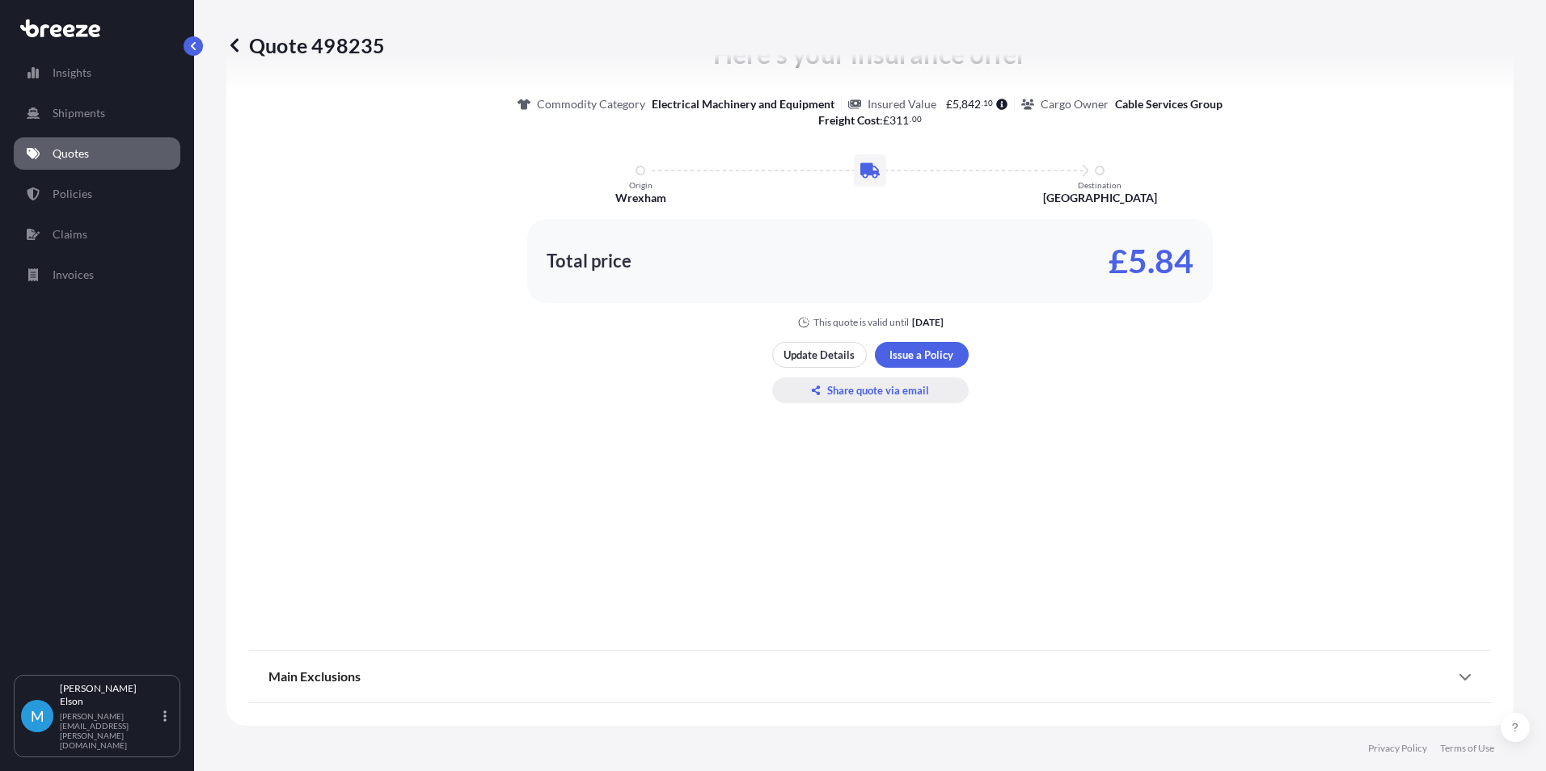
click at [870, 391] on p "Share quote via email" at bounding box center [878, 390] width 102 height 16
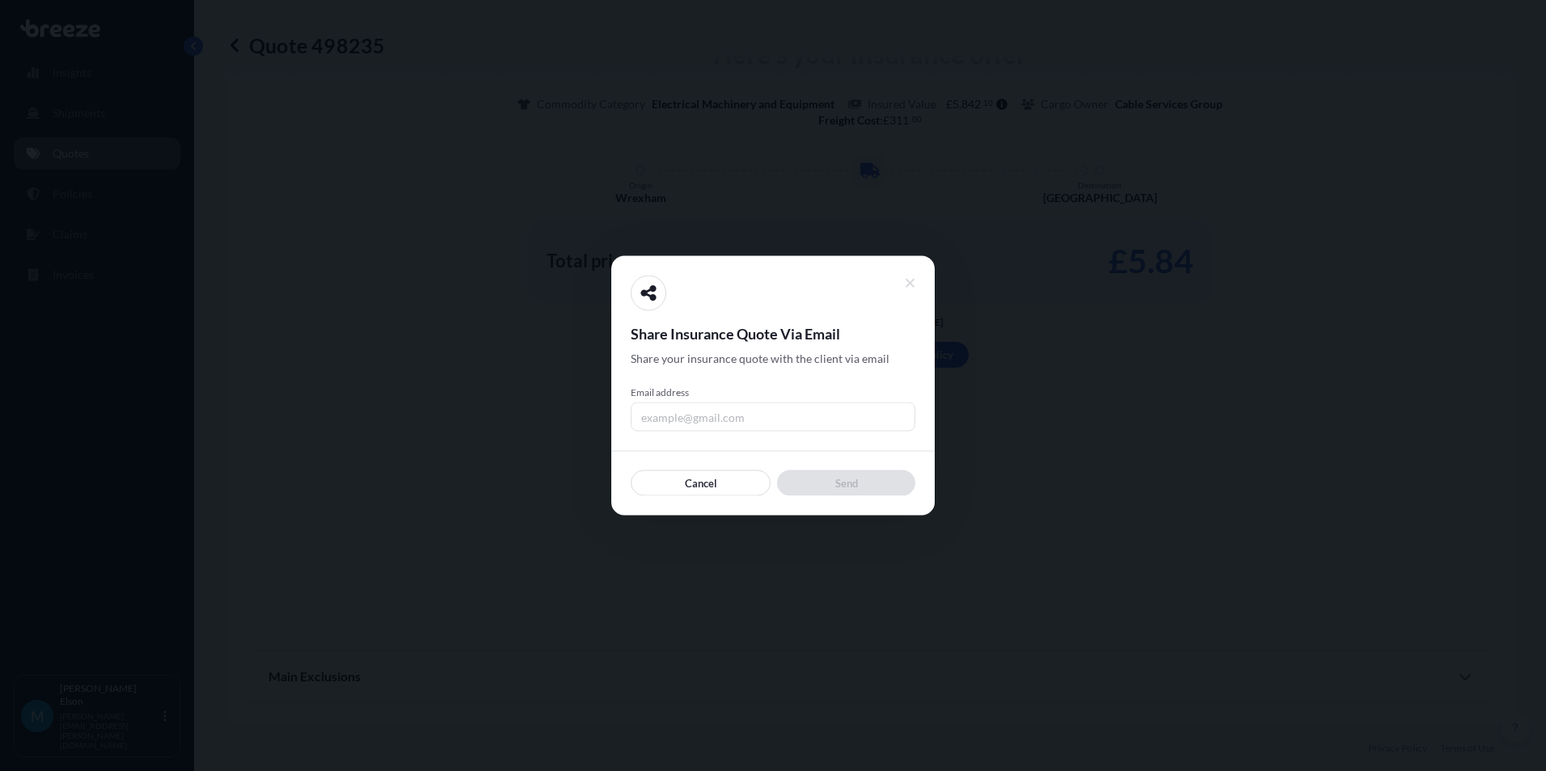
click at [757, 418] on input "Email address" at bounding box center [773, 417] width 285 height 29
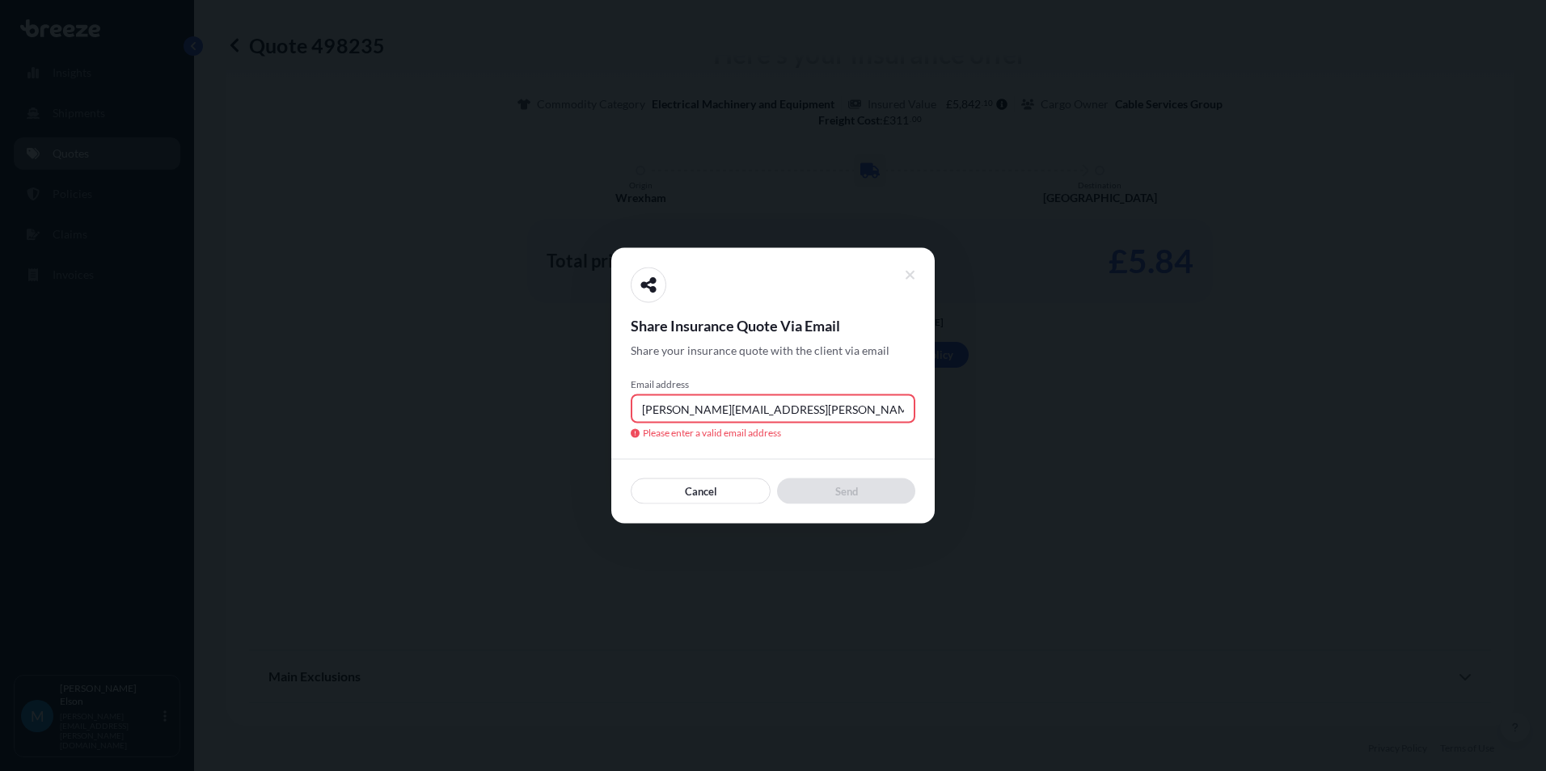
type input "marvin.elson@greenleaveslogistics.com"
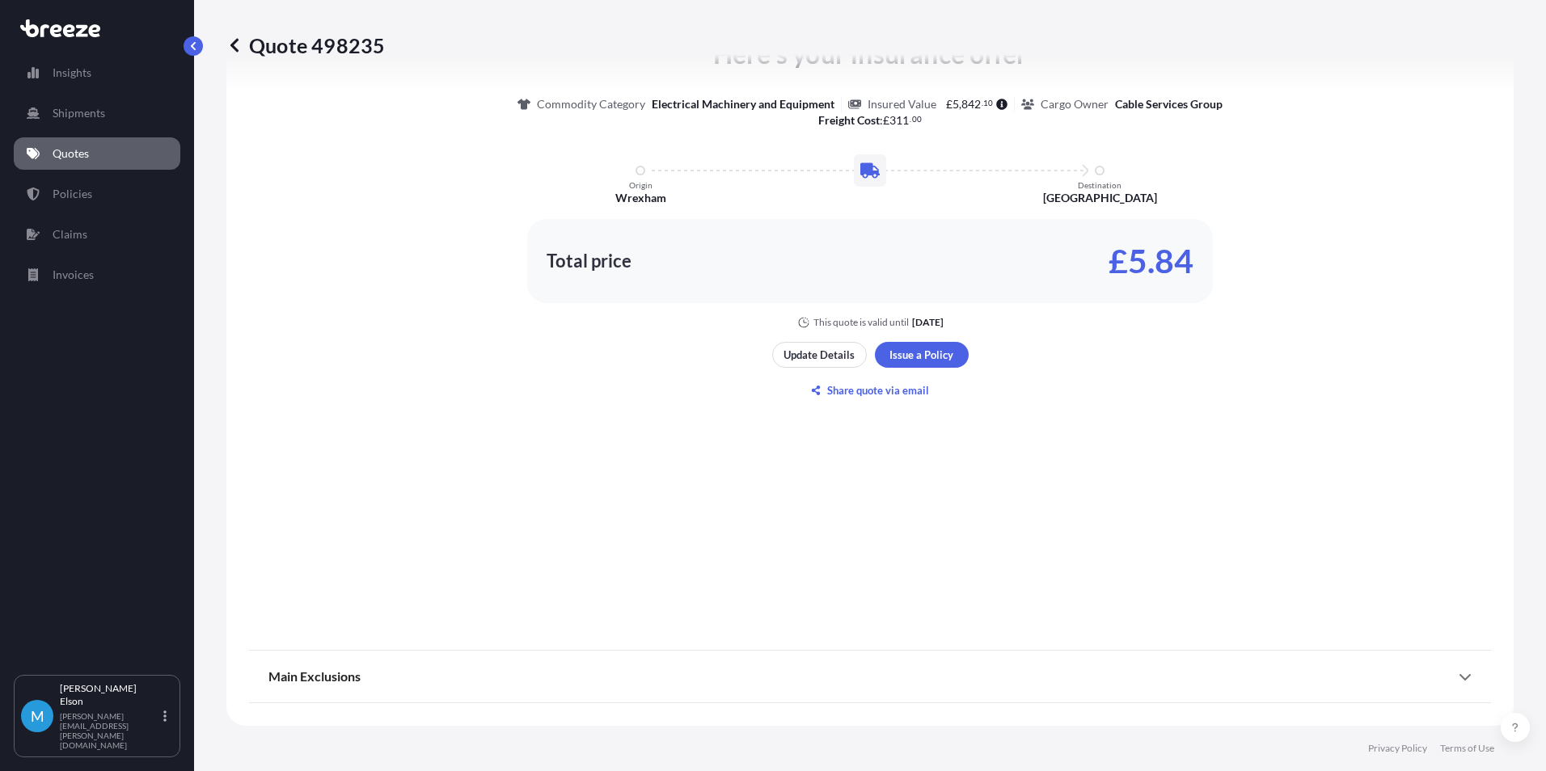
click at [1032, 453] on div "Here's your insurance offer Commodity Category Electrical Machinery and Equipme…" at bounding box center [870, 219] width 1242 height 830
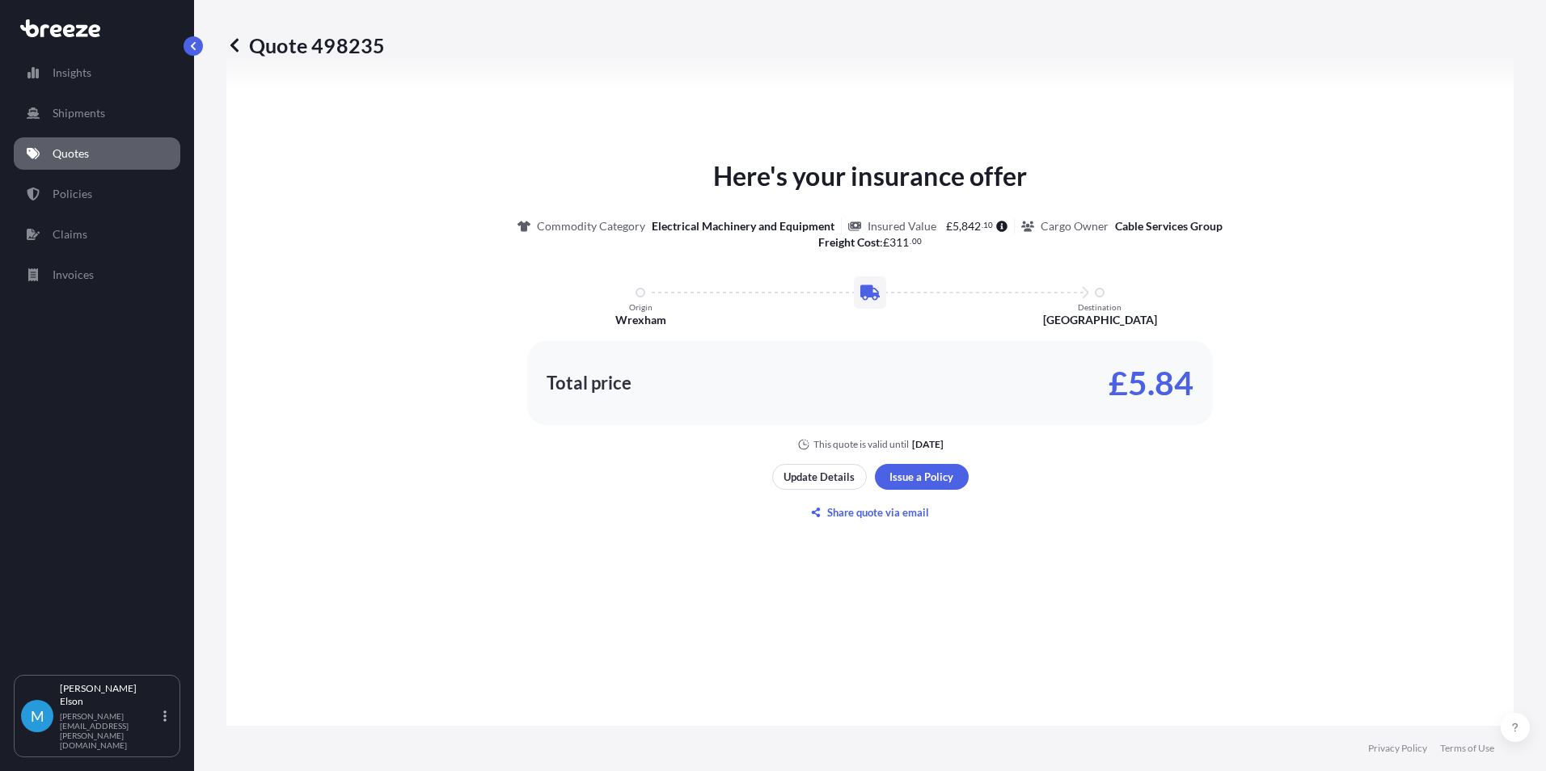
scroll to position [462, 0]
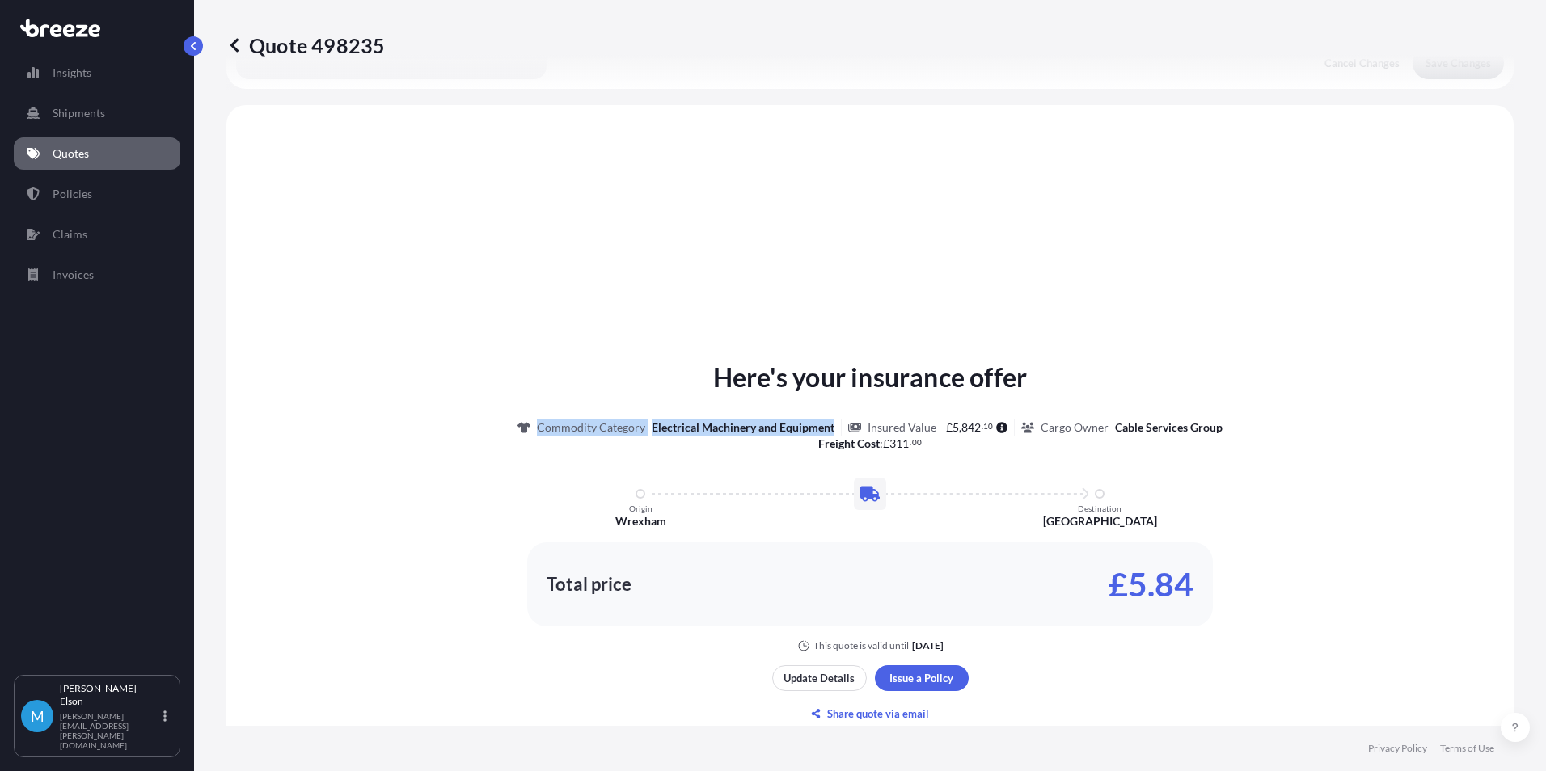
drag, startPoint x: 831, startPoint y: 426, endPoint x: 530, endPoint y: 435, distance: 300.9
click at [530, 435] on div "Commodity Category Electrical Machinery and Equipment" at bounding box center [679, 428] width 324 height 16
copy div "Commodity Category Electrical Machinery and Equipment"
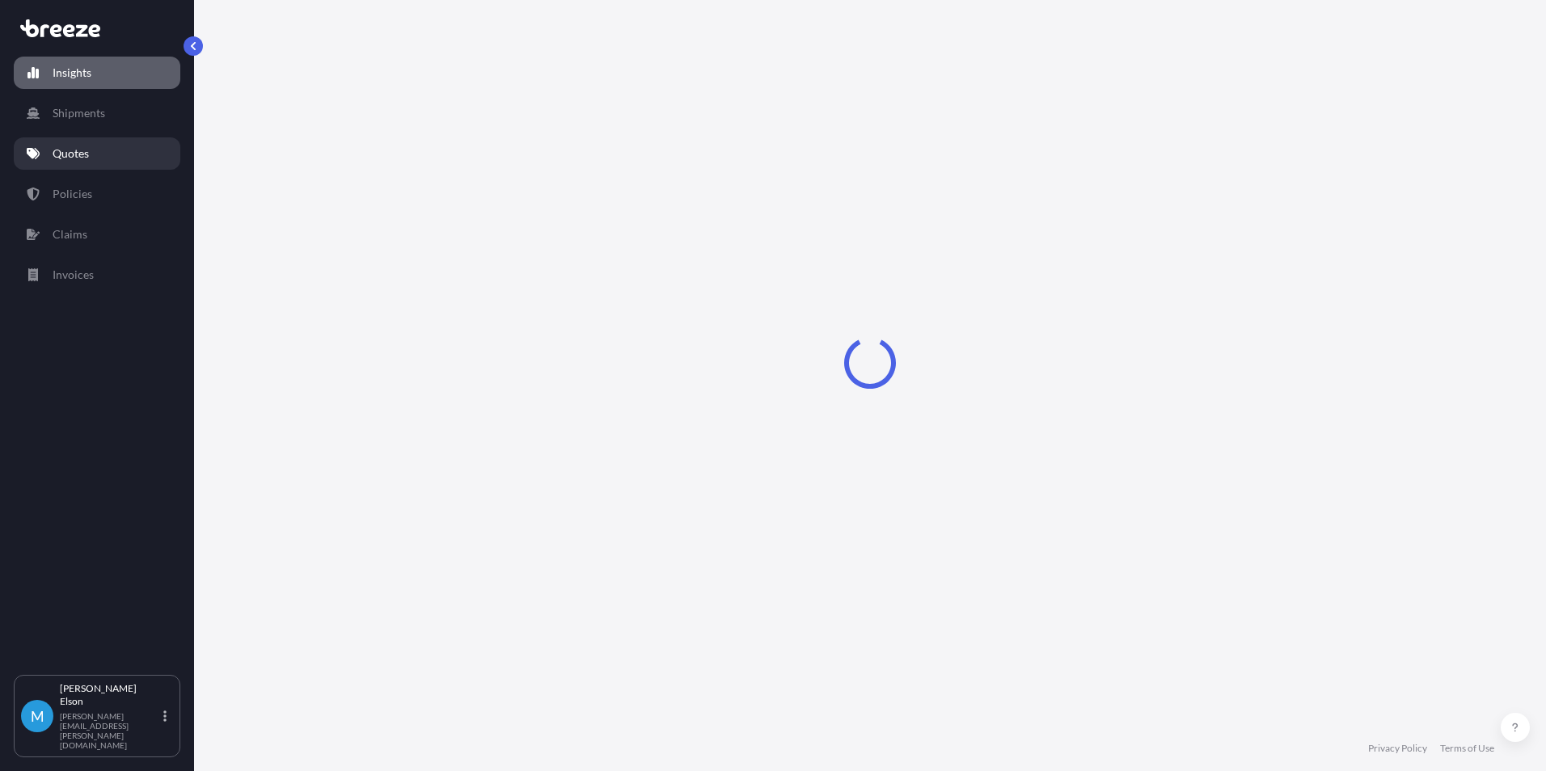
click at [103, 141] on link "Quotes" at bounding box center [97, 153] width 167 height 32
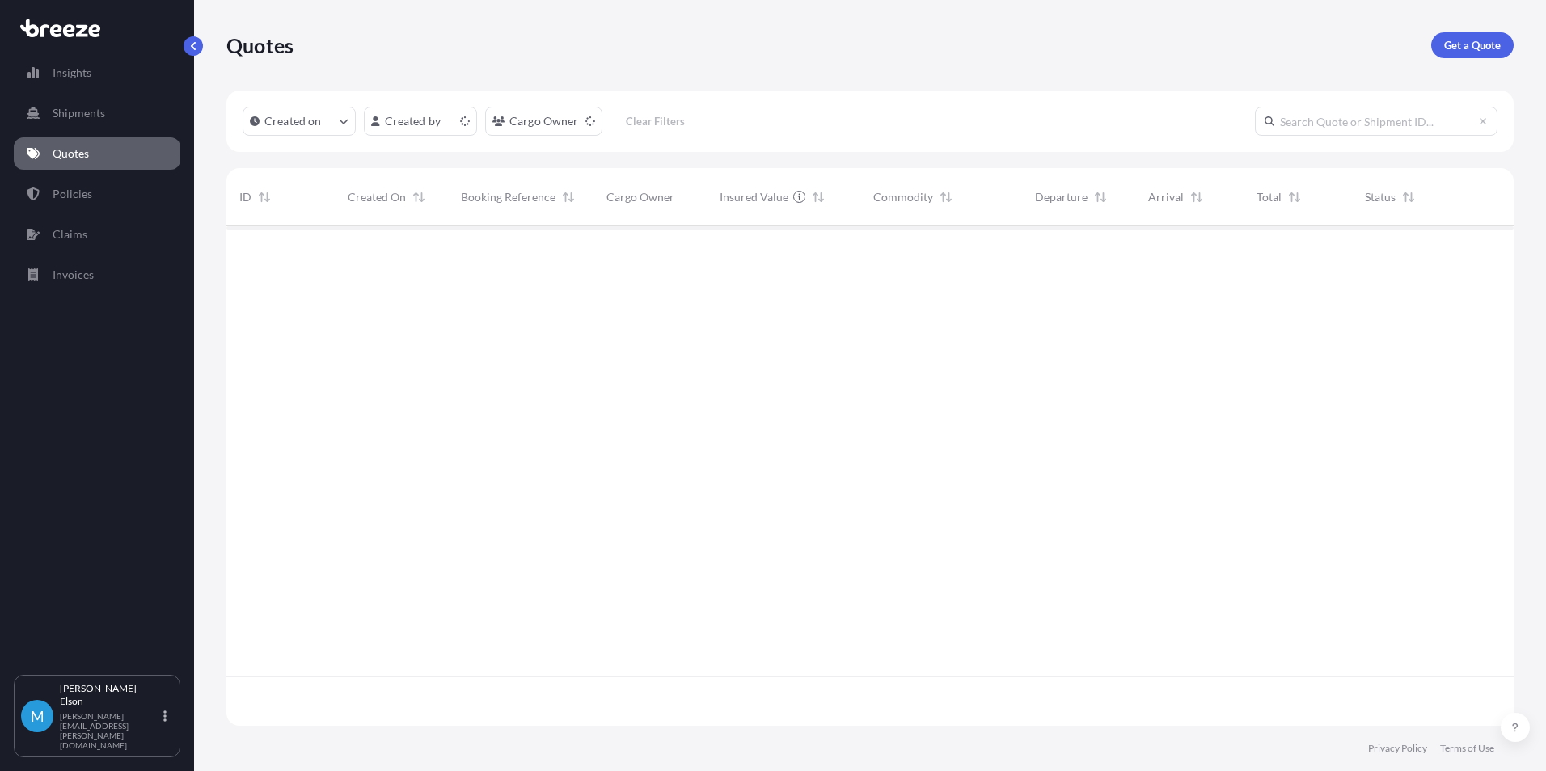
scroll to position [496, 1275]
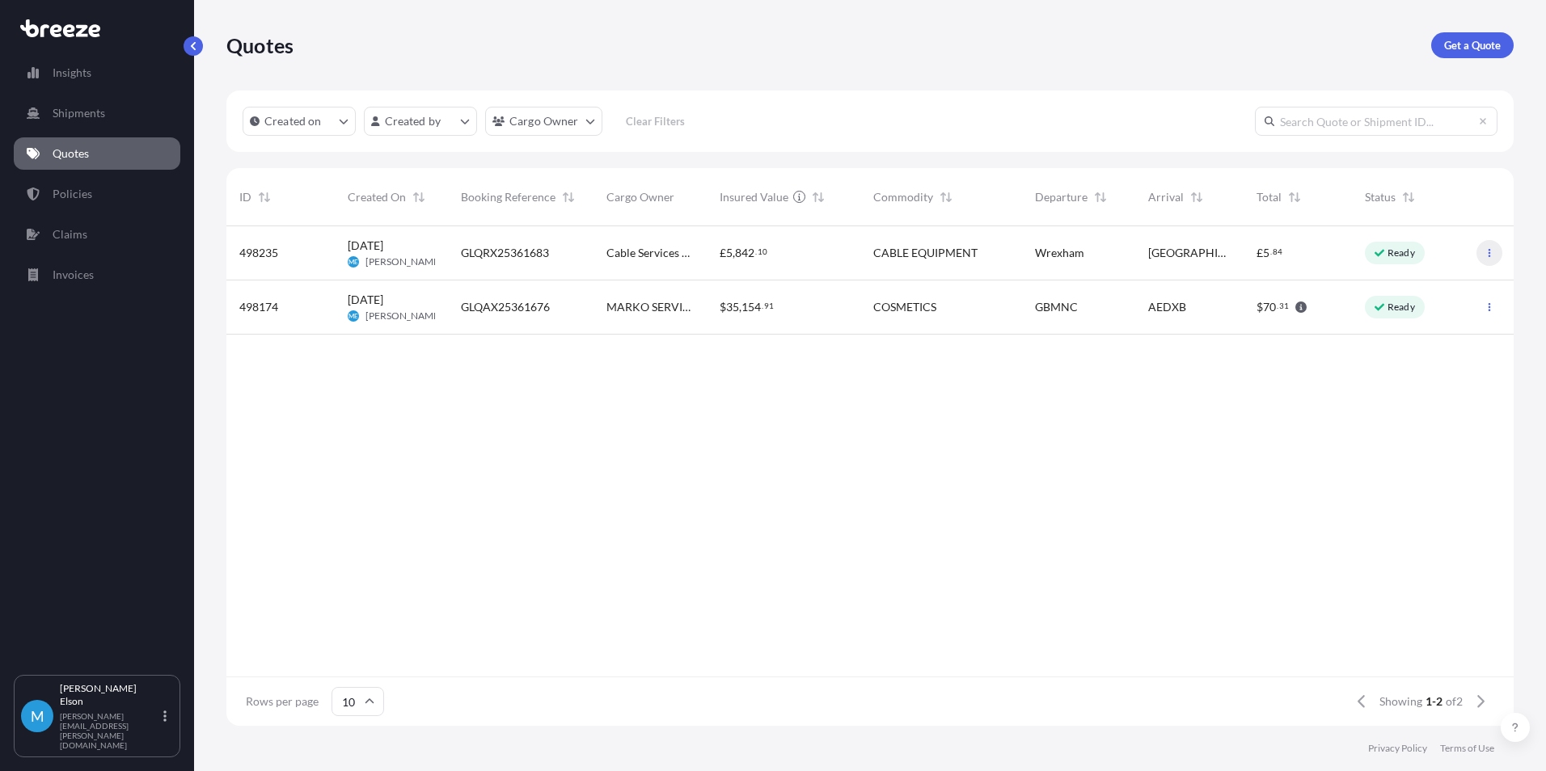
click at [1493, 250] on icon "button" at bounding box center [1489, 253] width 10 height 10
click at [1443, 253] on link "Edit quote" at bounding box center [1417, 256] width 123 height 26
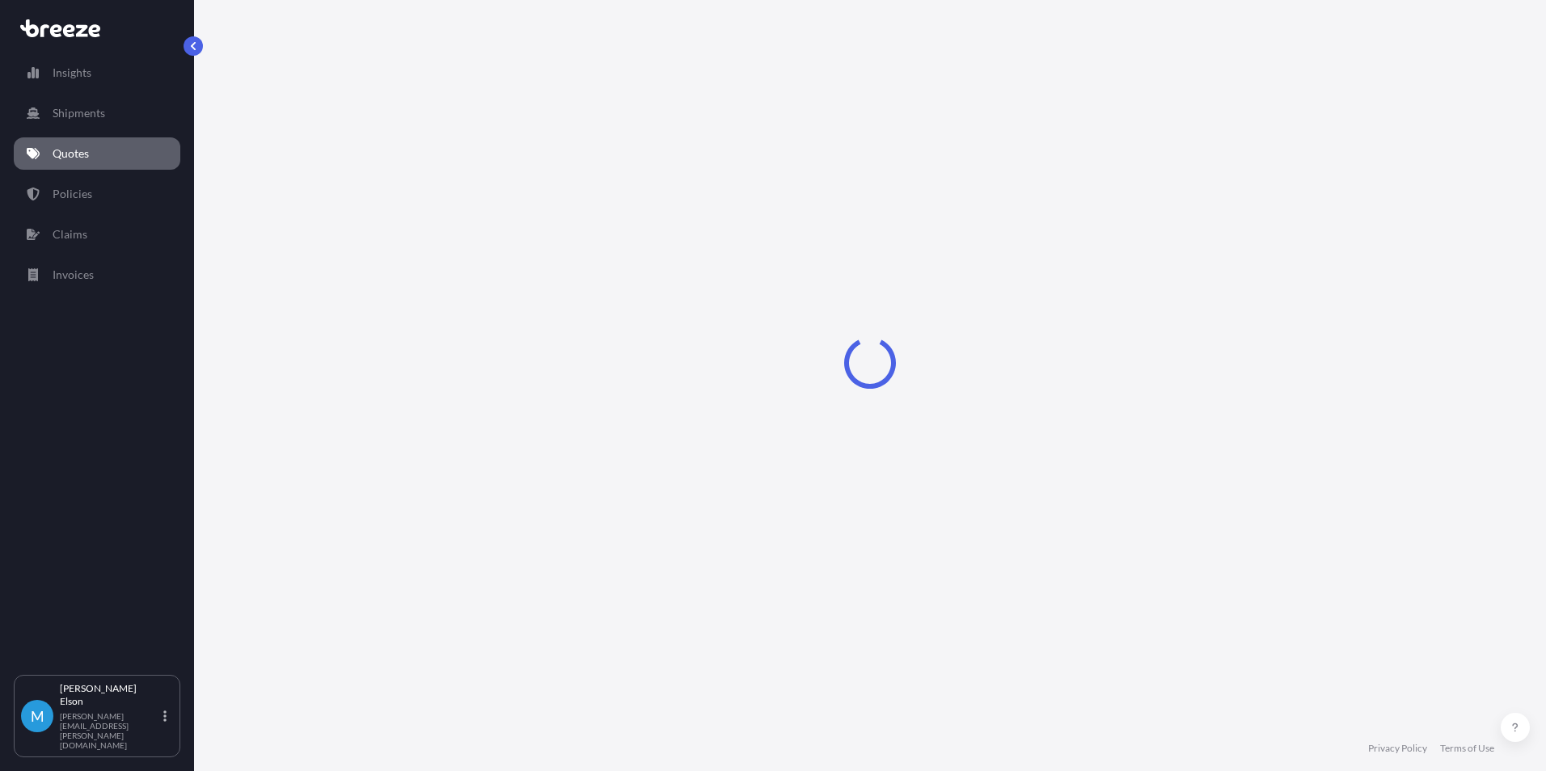
select select "Road"
select select "1"
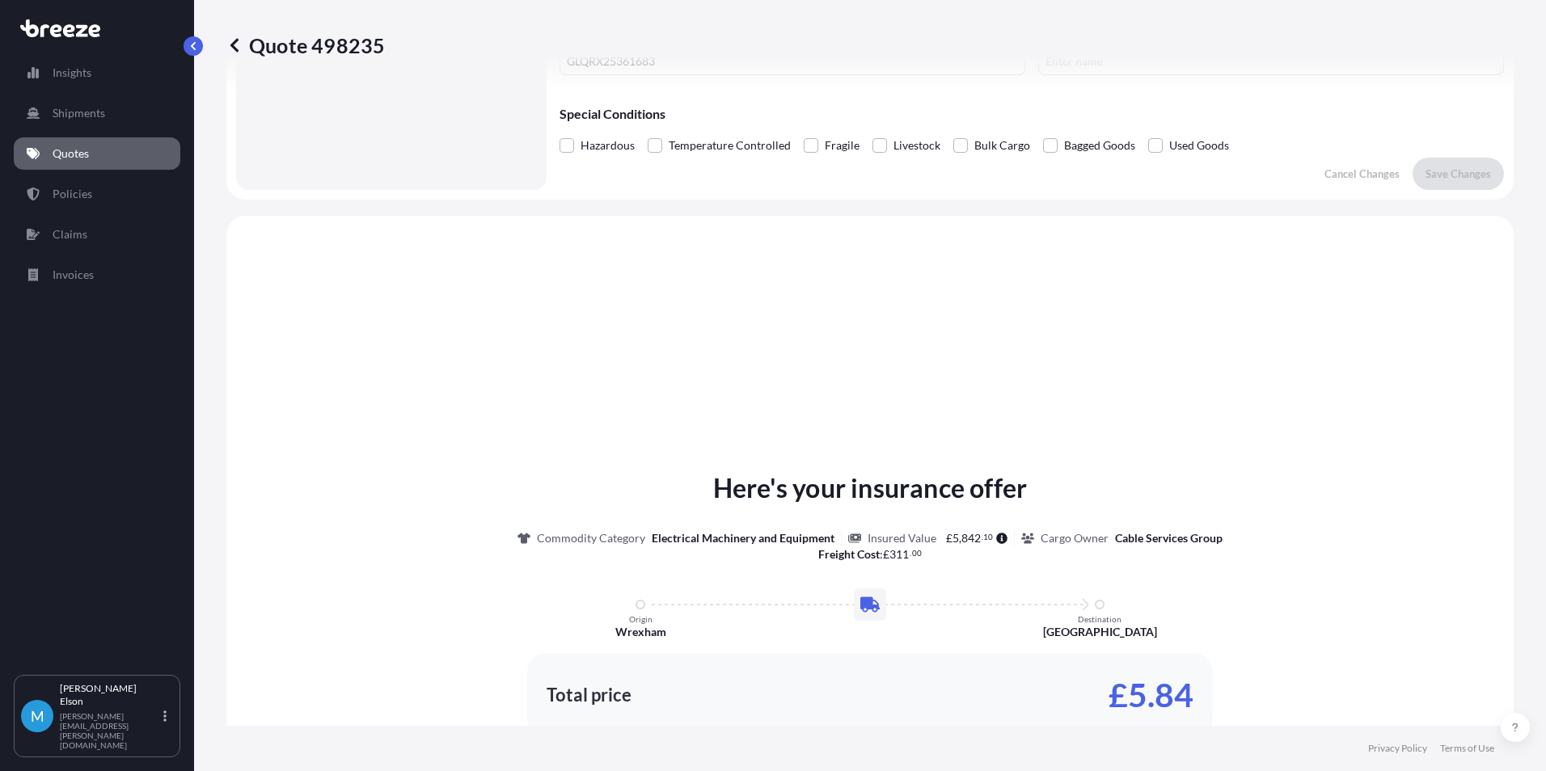
scroll to position [163, 0]
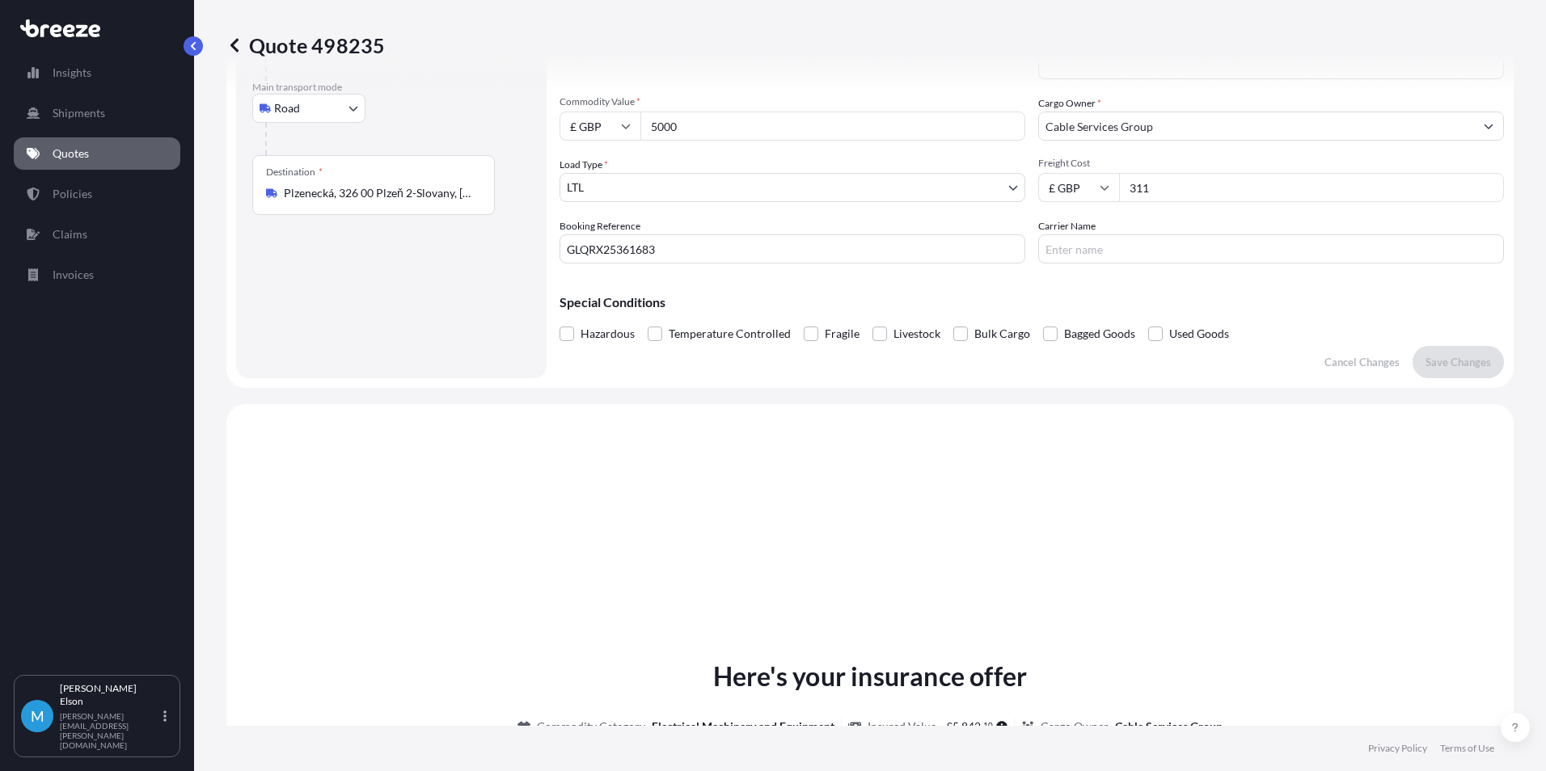
drag, startPoint x: 1160, startPoint y: 192, endPoint x: 1014, endPoint y: 205, distance: 146.9
click at [1025, 210] on div "Commodity Category * Electrical Machinery and Equipment Commodity Description *…" at bounding box center [1032, 124] width 944 height 278
type input "366"
click at [1439, 357] on p "Save Changes" at bounding box center [1457, 362] width 65 height 16
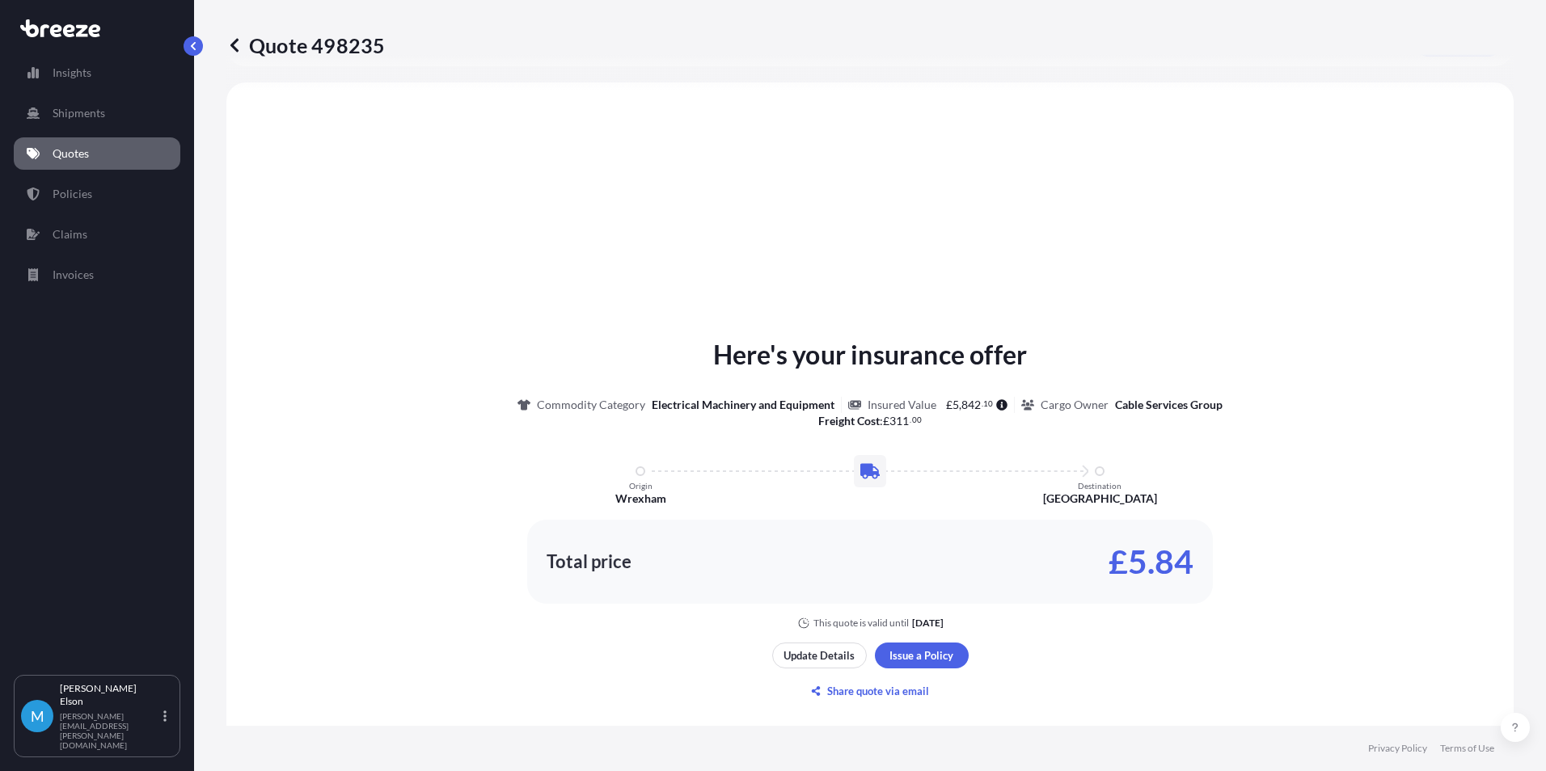
scroll to position [487, 0]
select select "Road"
select select "1"
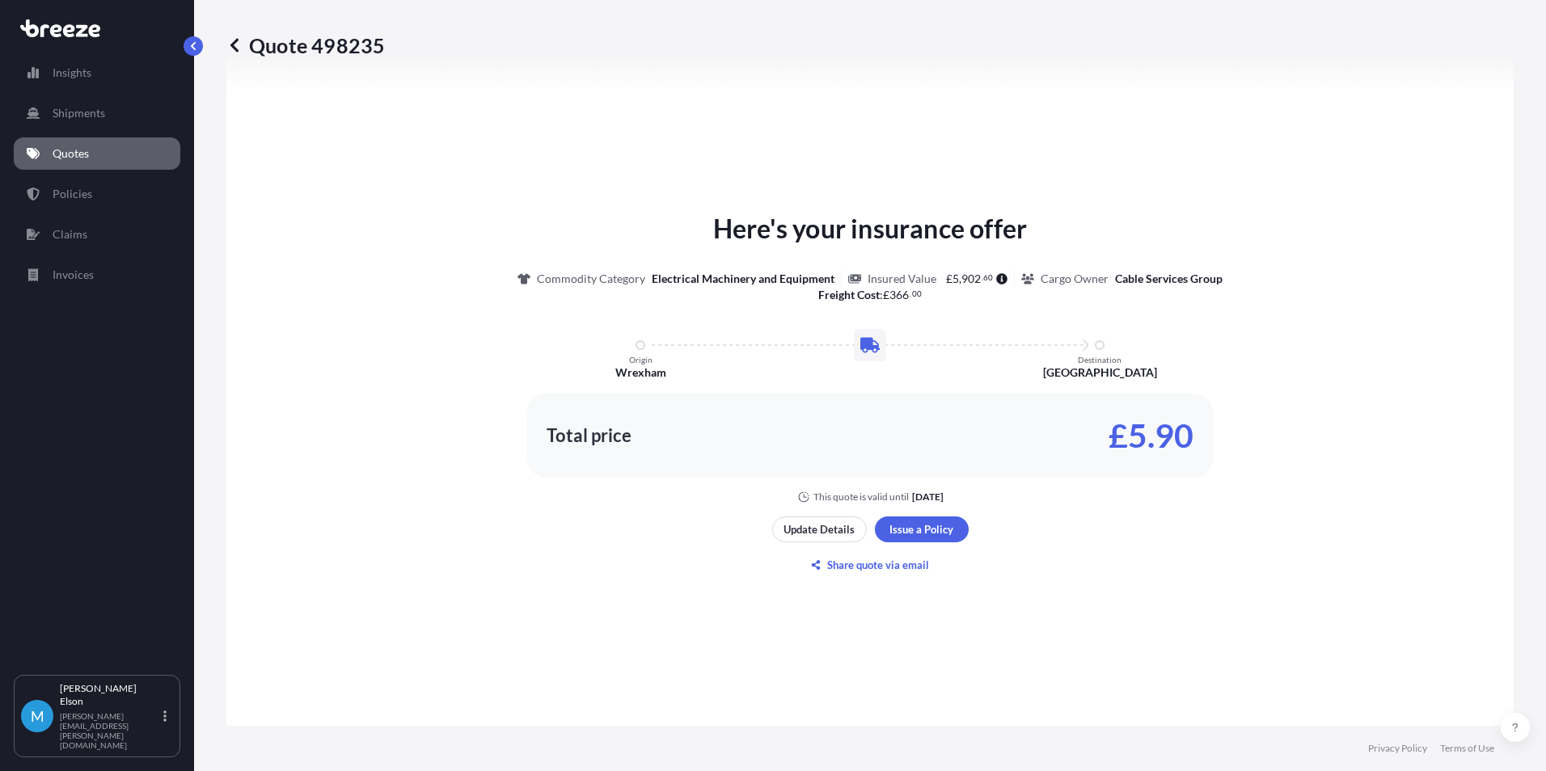
scroll to position [729, 0]
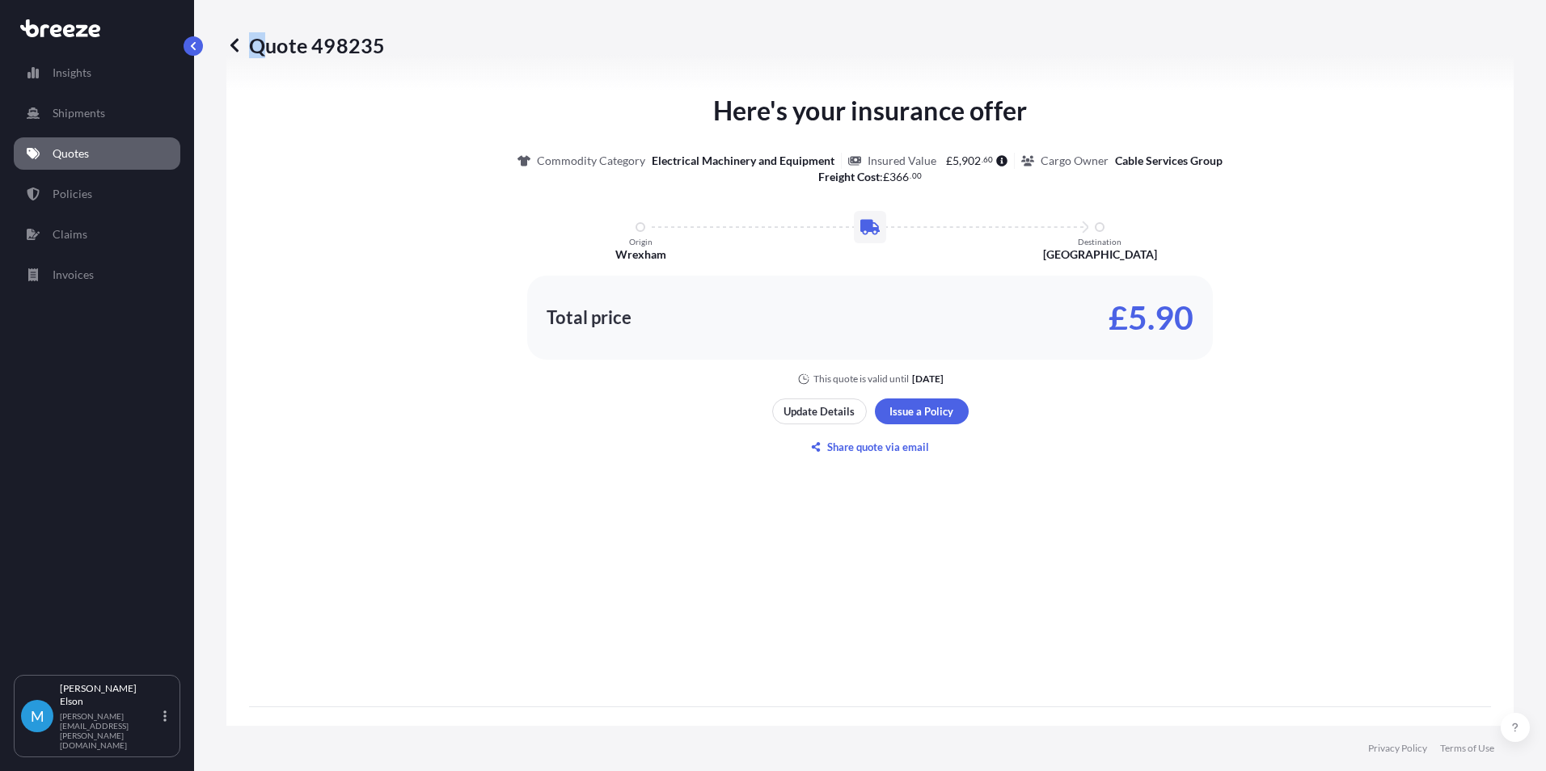
drag, startPoint x: 386, startPoint y: 44, endPoint x: 265, endPoint y: 50, distance: 120.6
click at [265, 50] on div "Quote 498235" at bounding box center [869, 45] width 1287 height 26
click at [378, 44] on p "Quote 498235" at bounding box center [305, 45] width 158 height 26
drag, startPoint x: 354, startPoint y: 56, endPoint x: 380, endPoint y: 40, distance: 30.1
click at [380, 40] on div "Quote 498235" at bounding box center [869, 45] width 1287 height 26
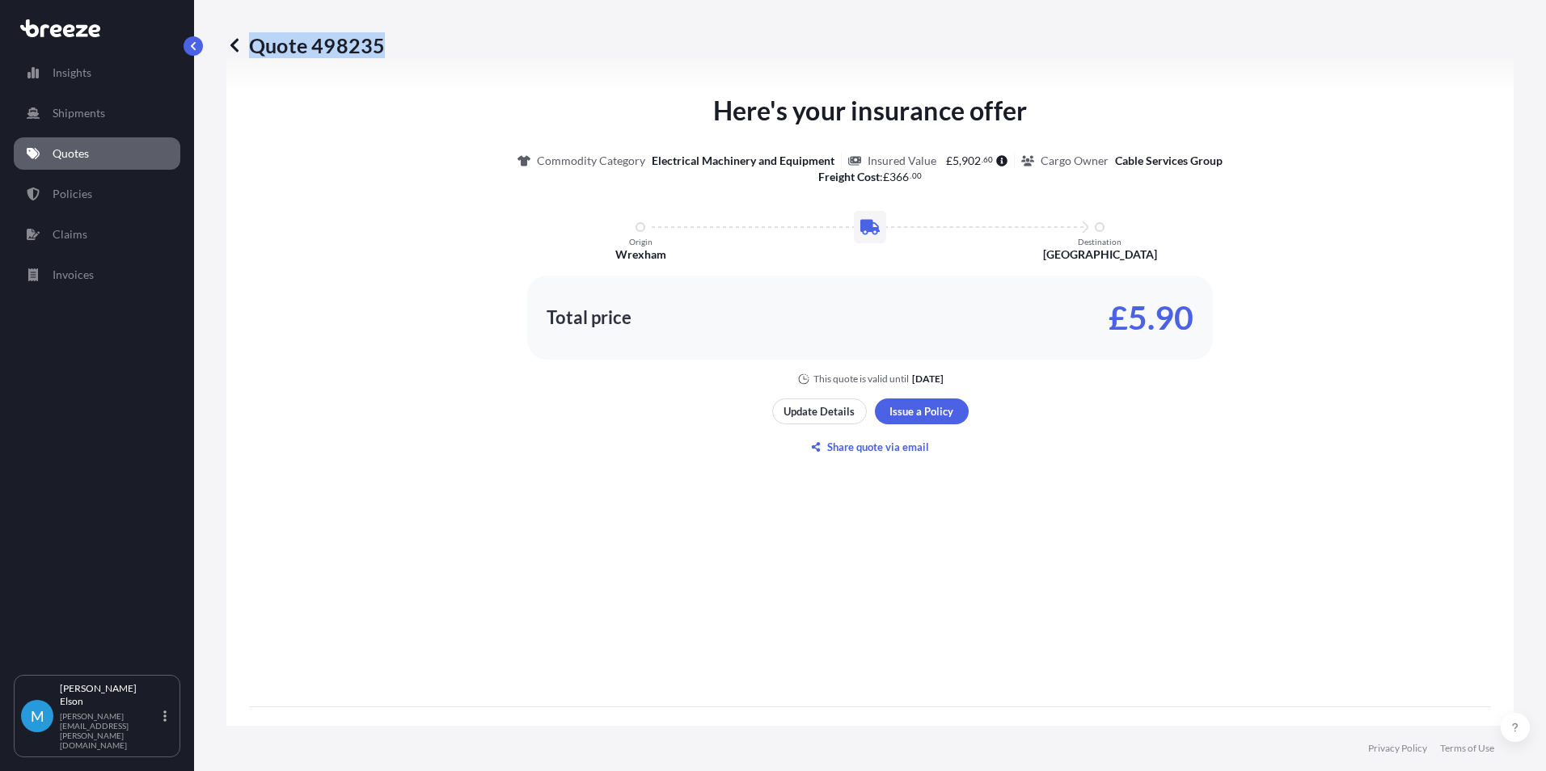
copy p "Quote 498235"
